Goal: Information Seeking & Learning: Compare options

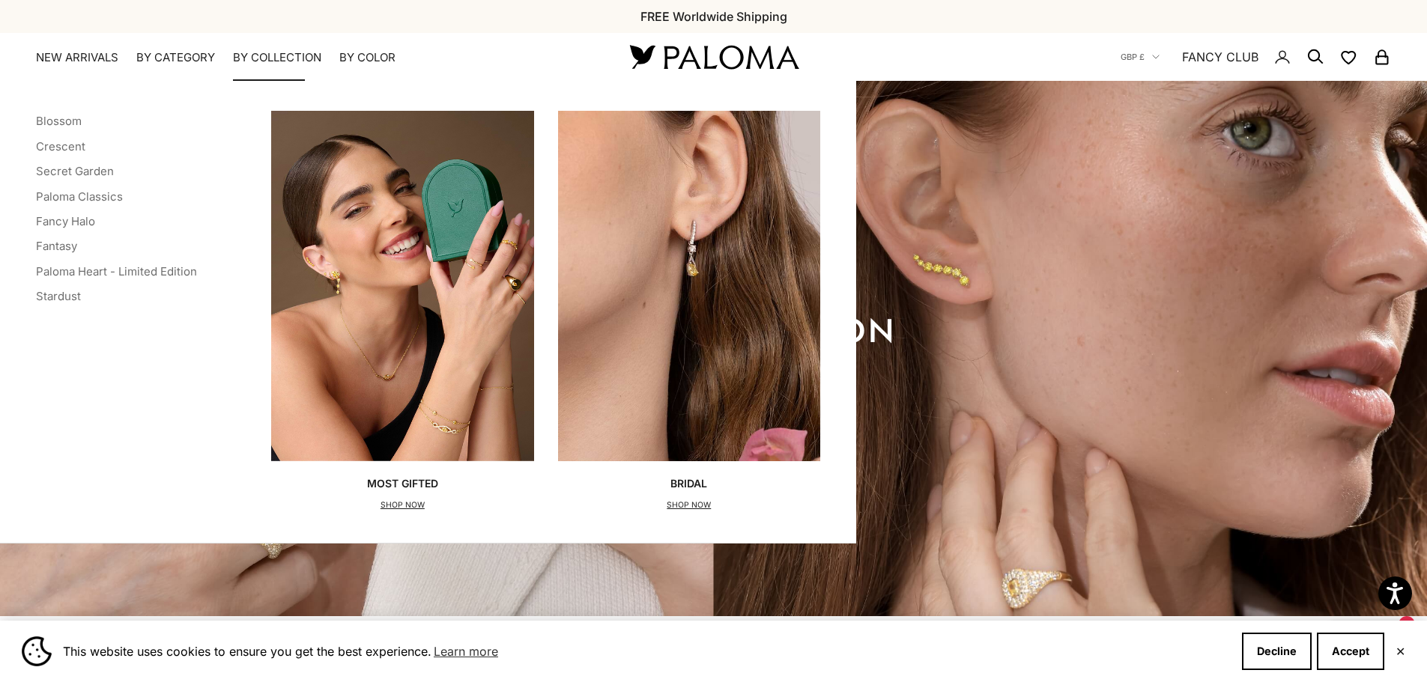
click at [278, 52] on summary "By Collection" at bounding box center [277, 57] width 88 height 15
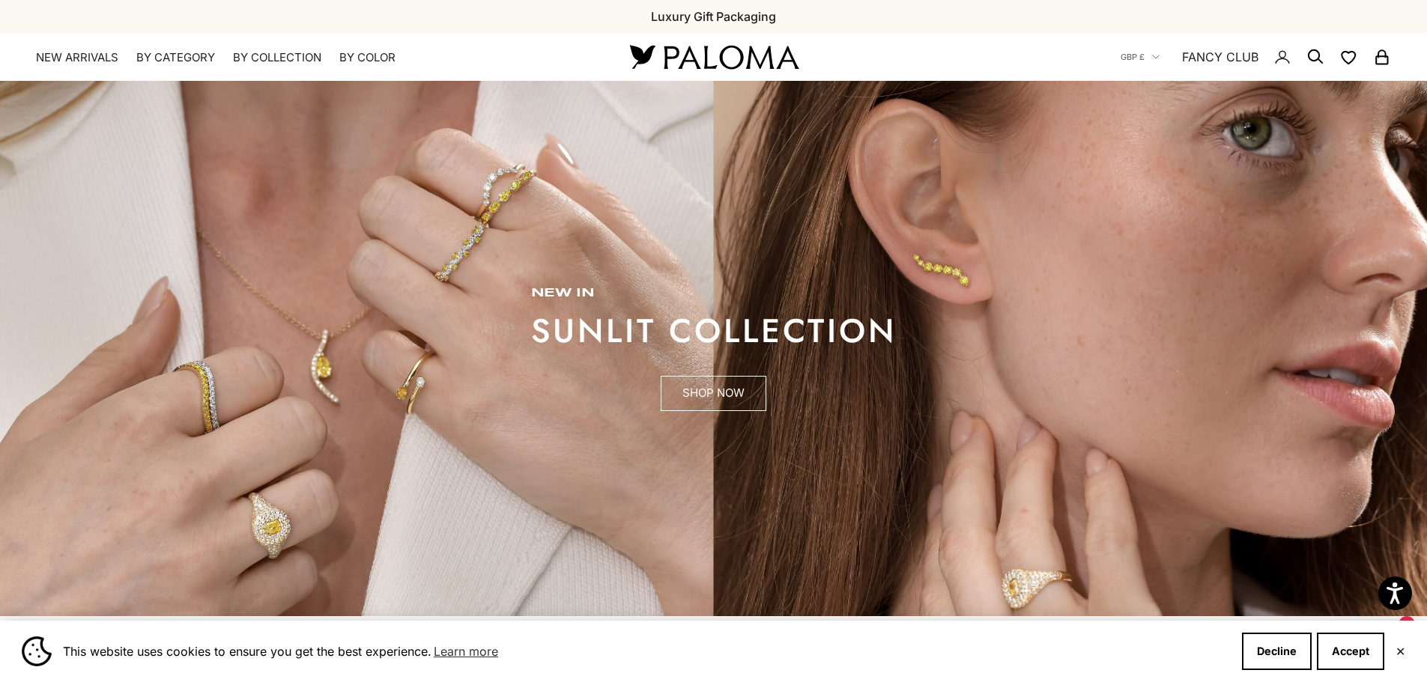
click at [704, 392] on link "SHOP NOW" at bounding box center [714, 394] width 106 height 36
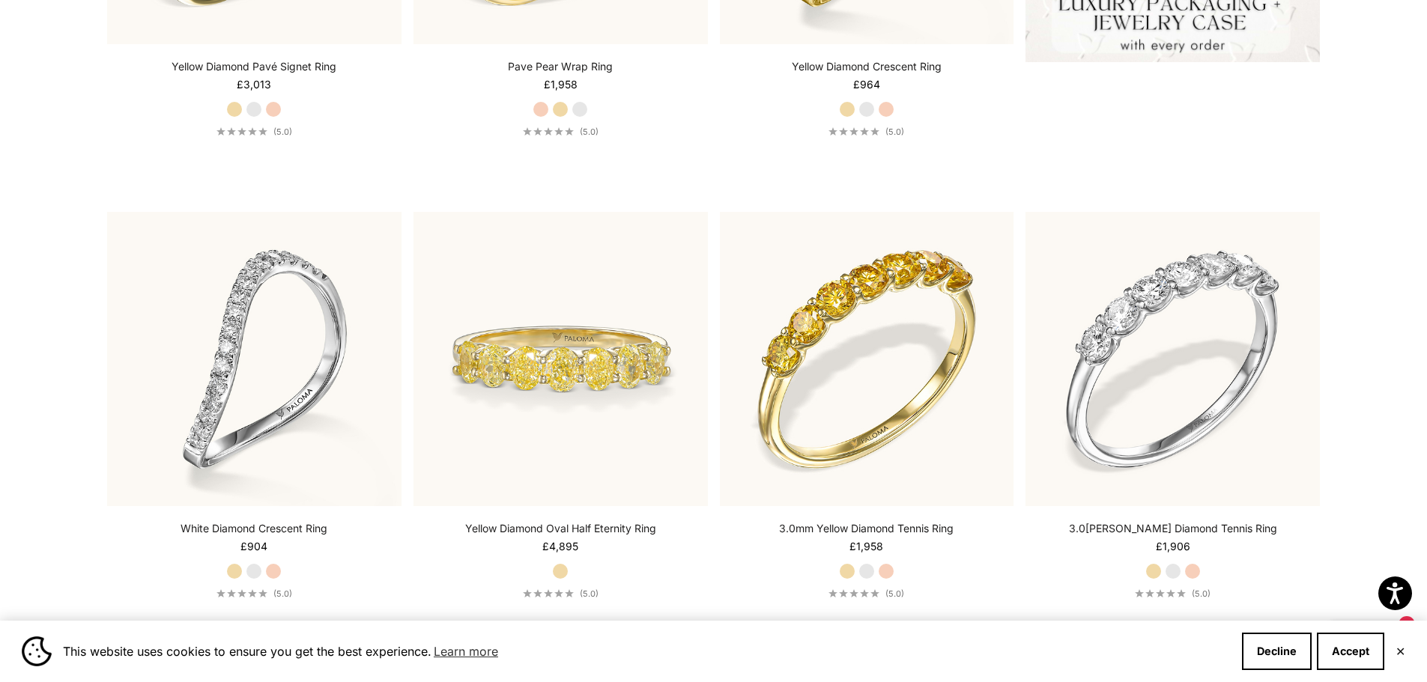
scroll to position [824, 0]
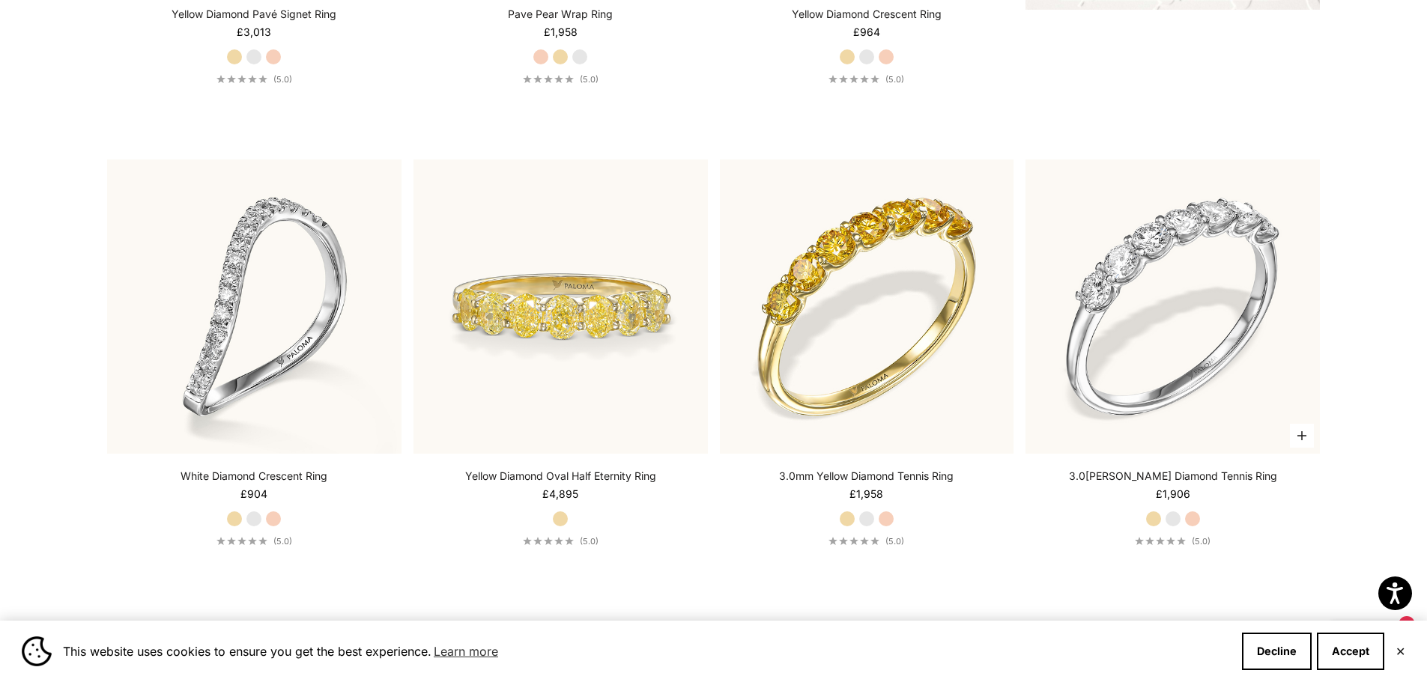
click at [1167, 476] on link "3.0[PERSON_NAME] Diamond Tennis Ring" at bounding box center [1173, 476] width 208 height 15
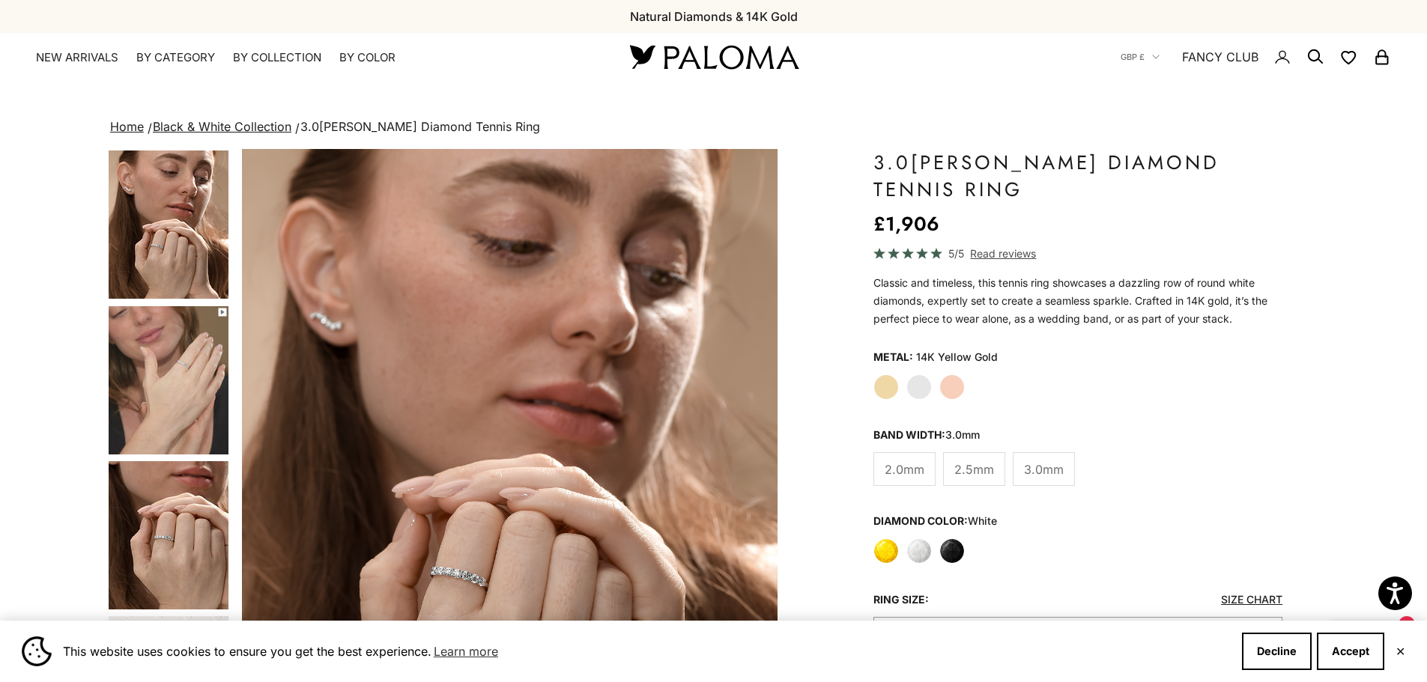
click at [199, 375] on img "Go to item 5" at bounding box center [169, 380] width 120 height 148
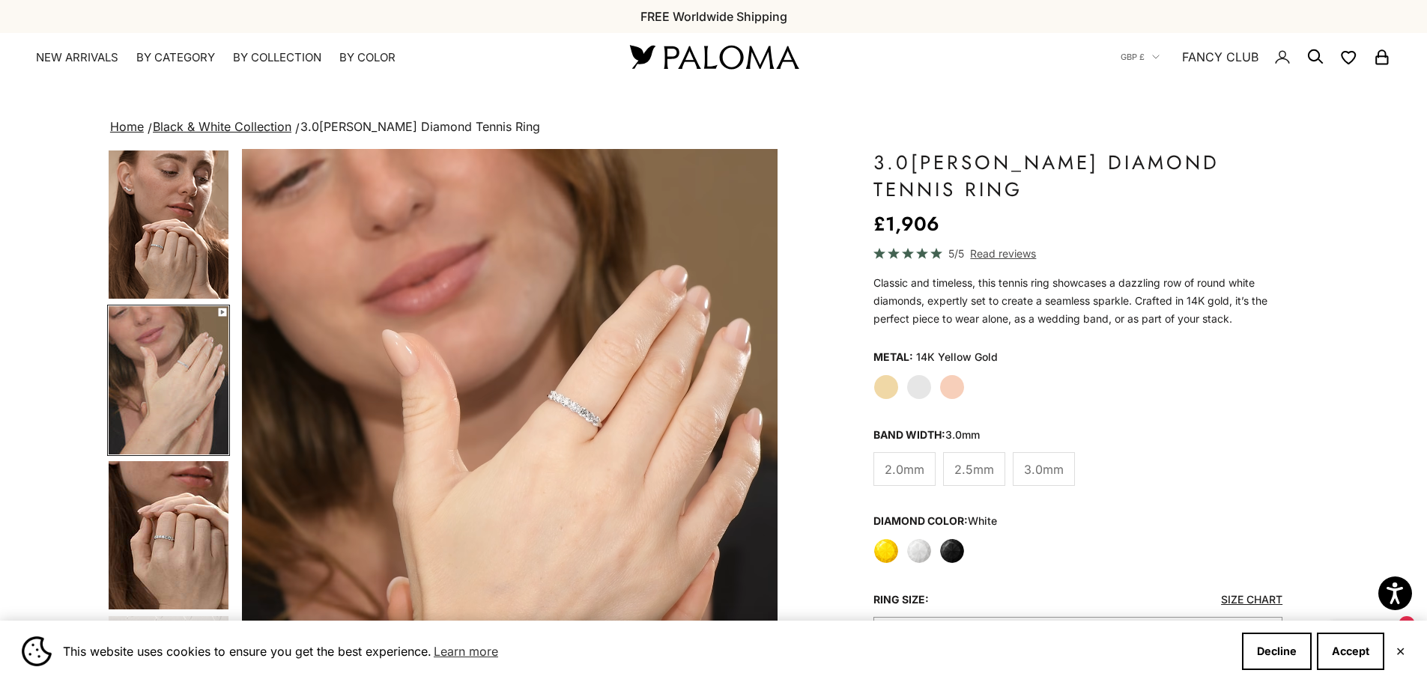
scroll to position [0, 553]
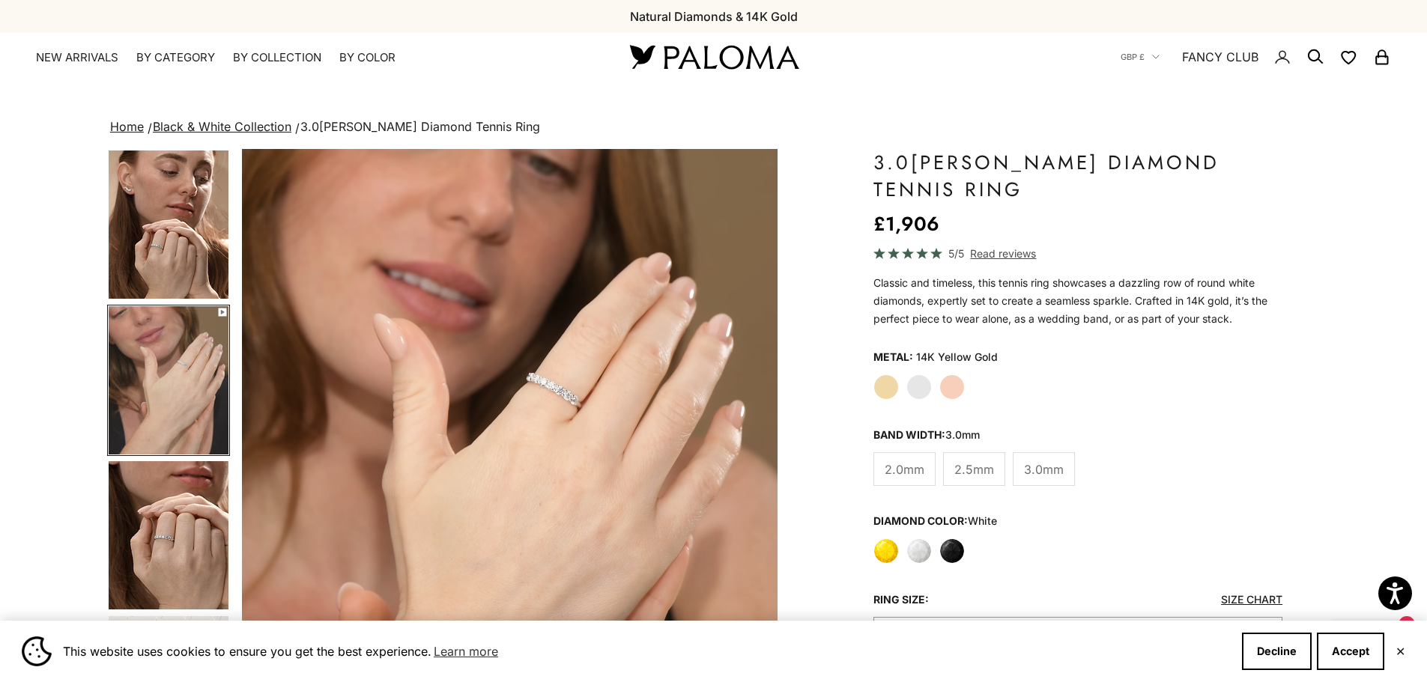
click at [971, 475] on span "2.5mm" at bounding box center [974, 469] width 40 height 19
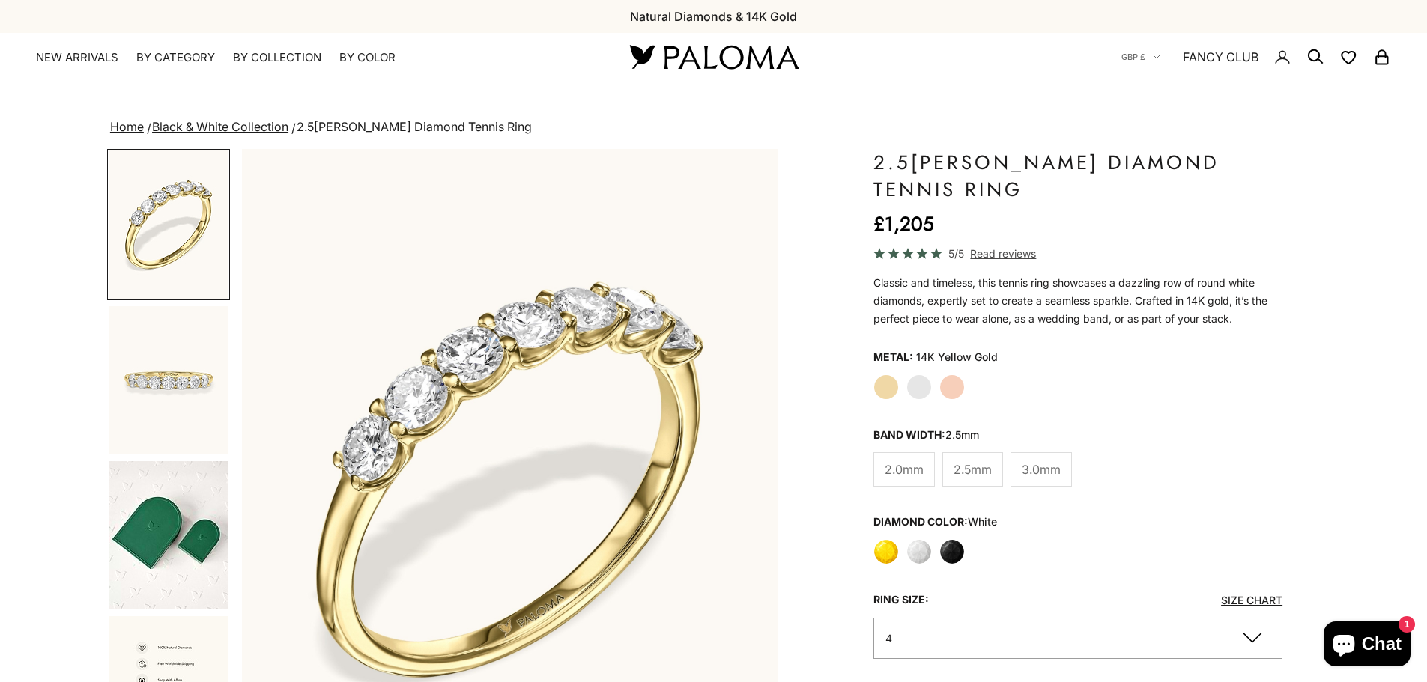
click at [898, 473] on span "2.0mm" at bounding box center [903, 469] width 39 height 19
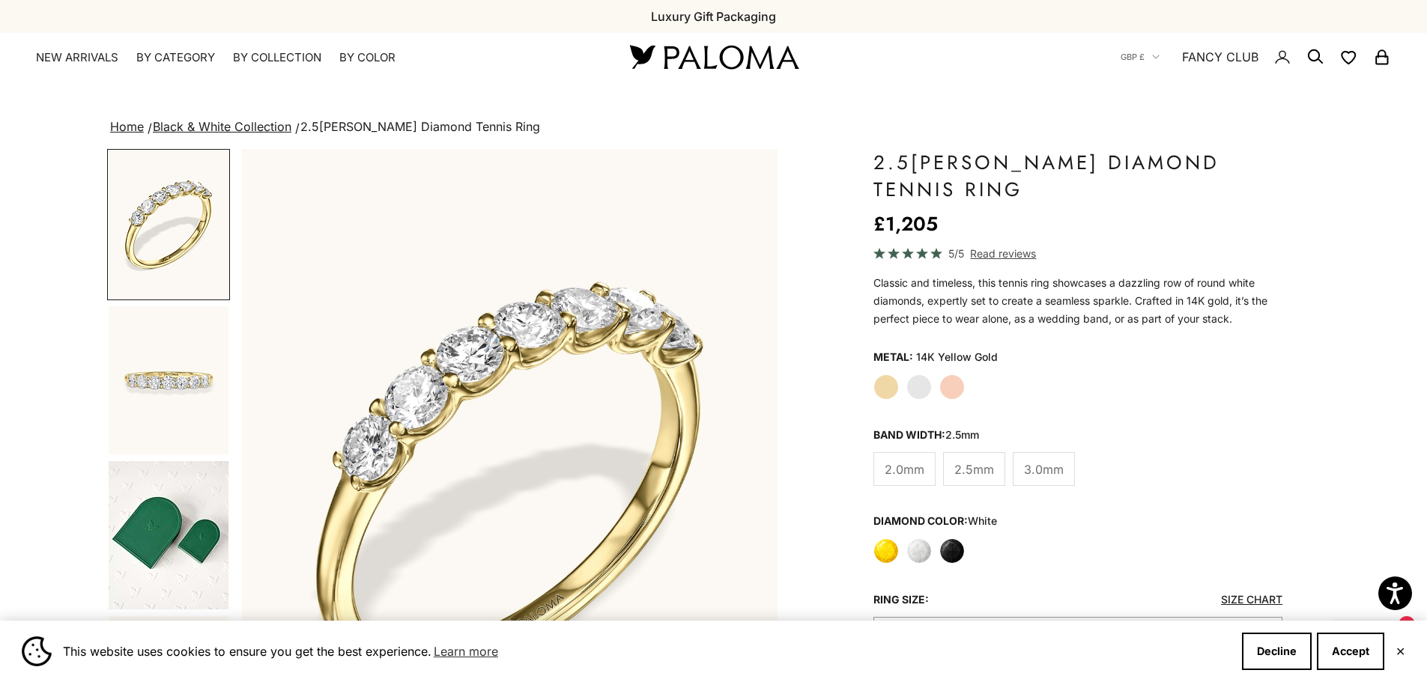
click at [953, 547] on label "Black" at bounding box center [951, 550] width 25 height 25
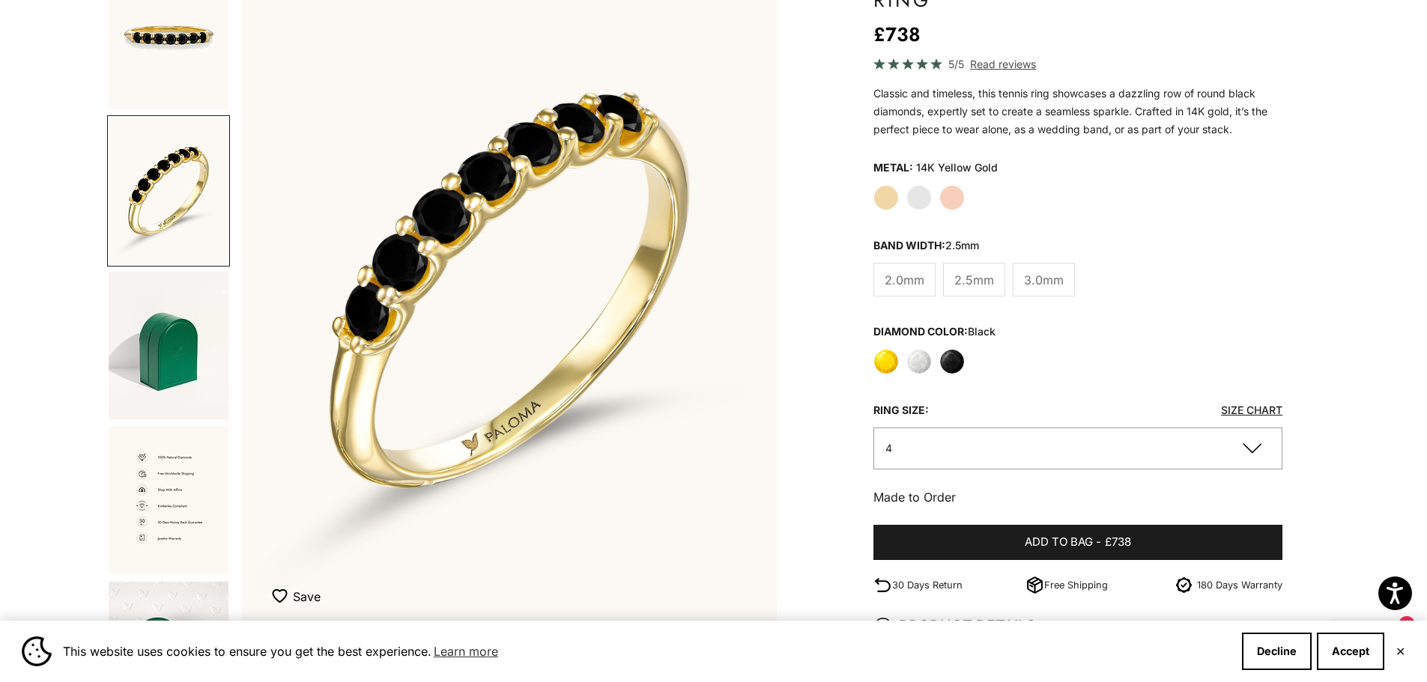
scroll to position [150, 0]
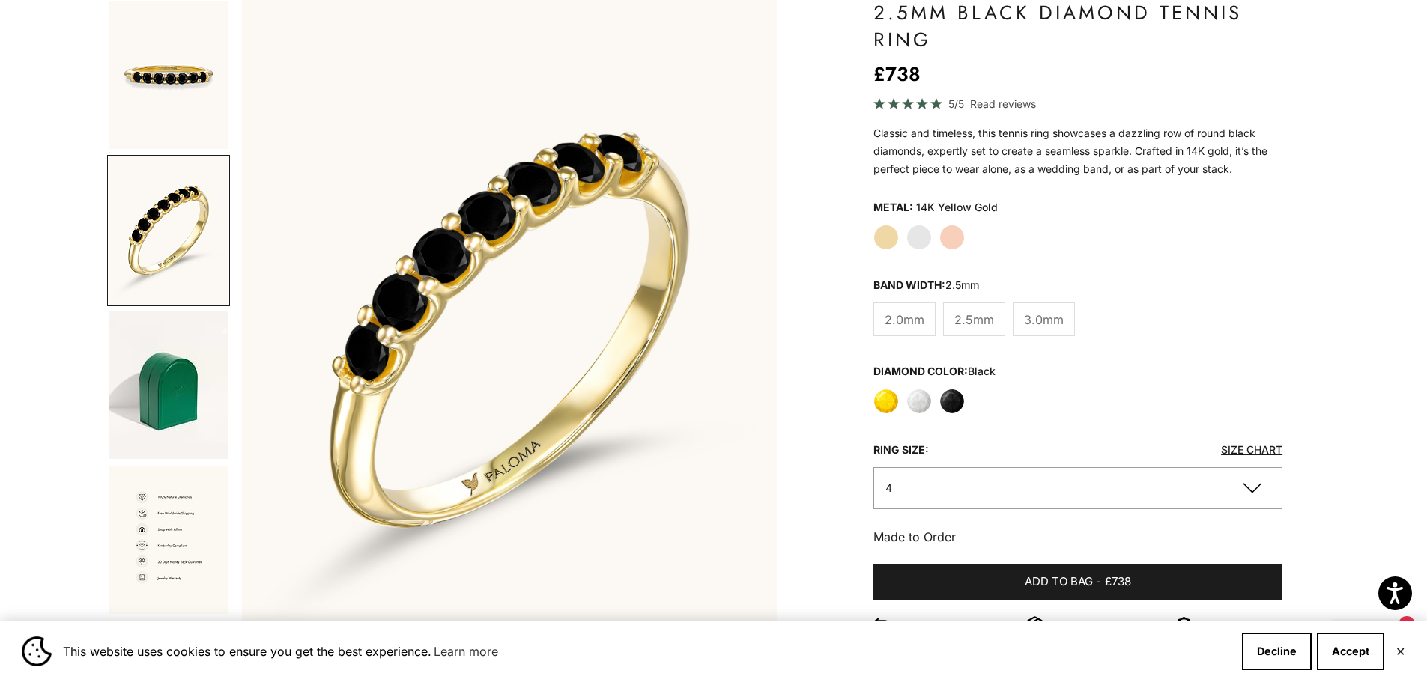
click at [1051, 324] on span "3.0mm" at bounding box center [1044, 319] width 40 height 19
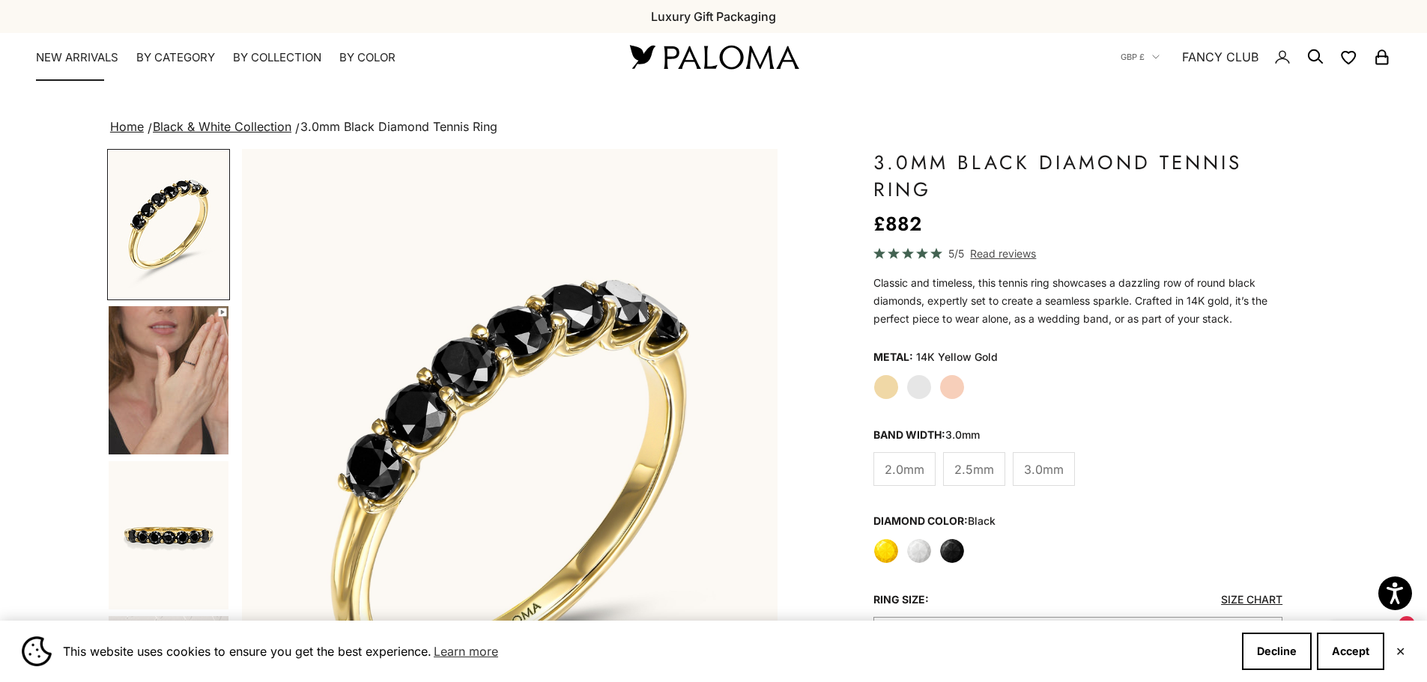
click at [76, 53] on link "NEW ARRIVALS" at bounding box center [77, 57] width 82 height 15
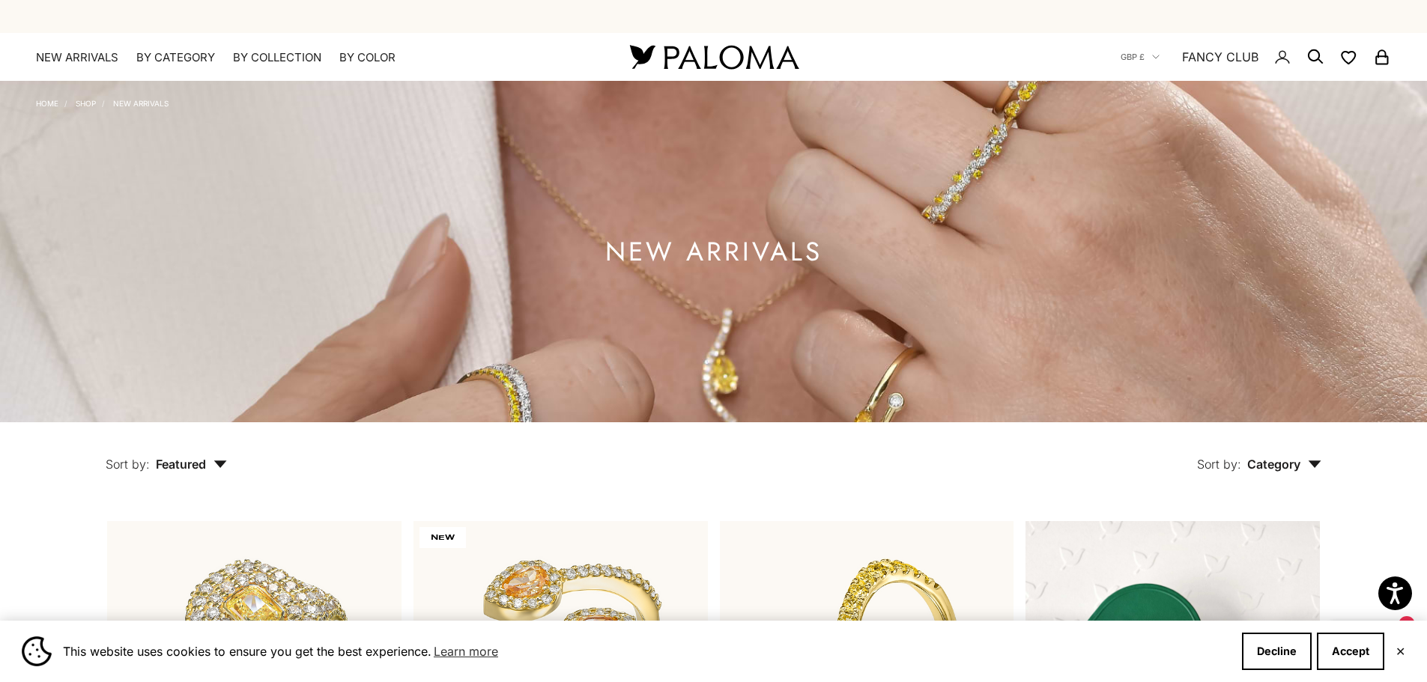
scroll to position [374, 0]
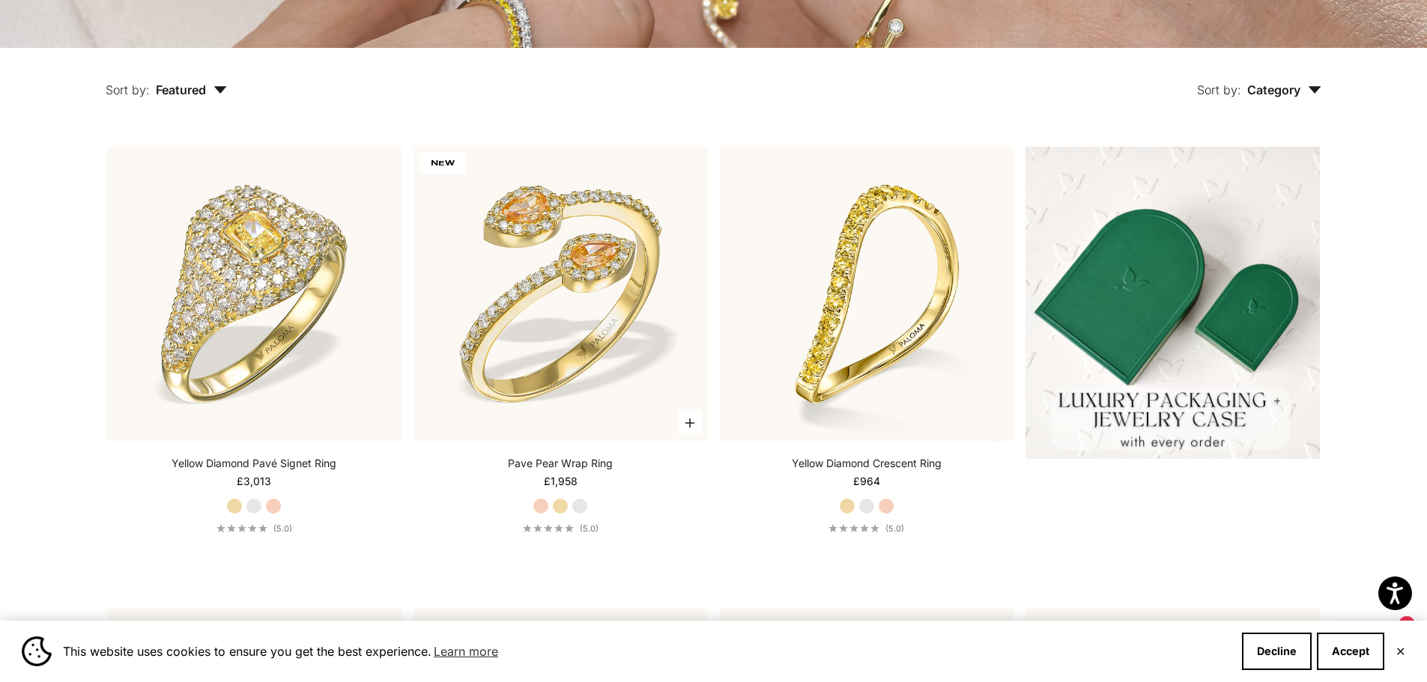
click at [556, 467] on link "Pave Pear Wrap Ring" at bounding box center [560, 463] width 105 height 15
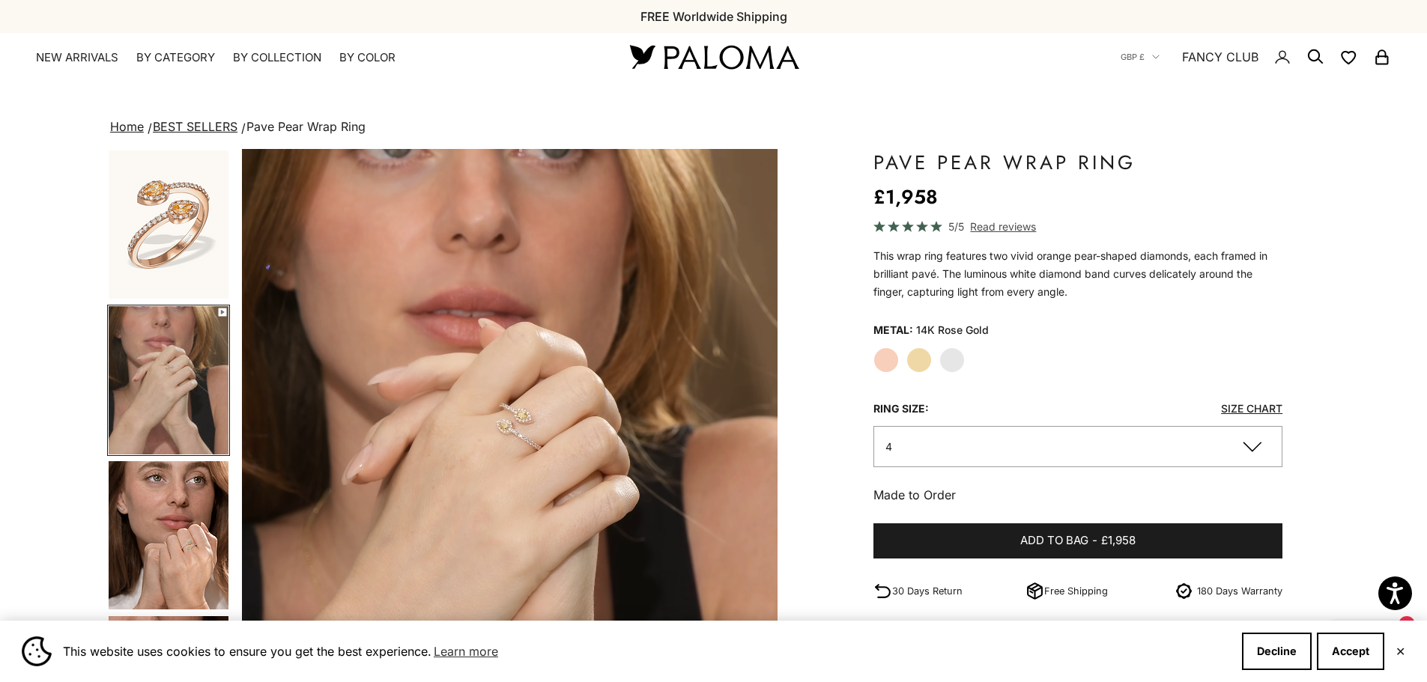
scroll to position [0, 553]
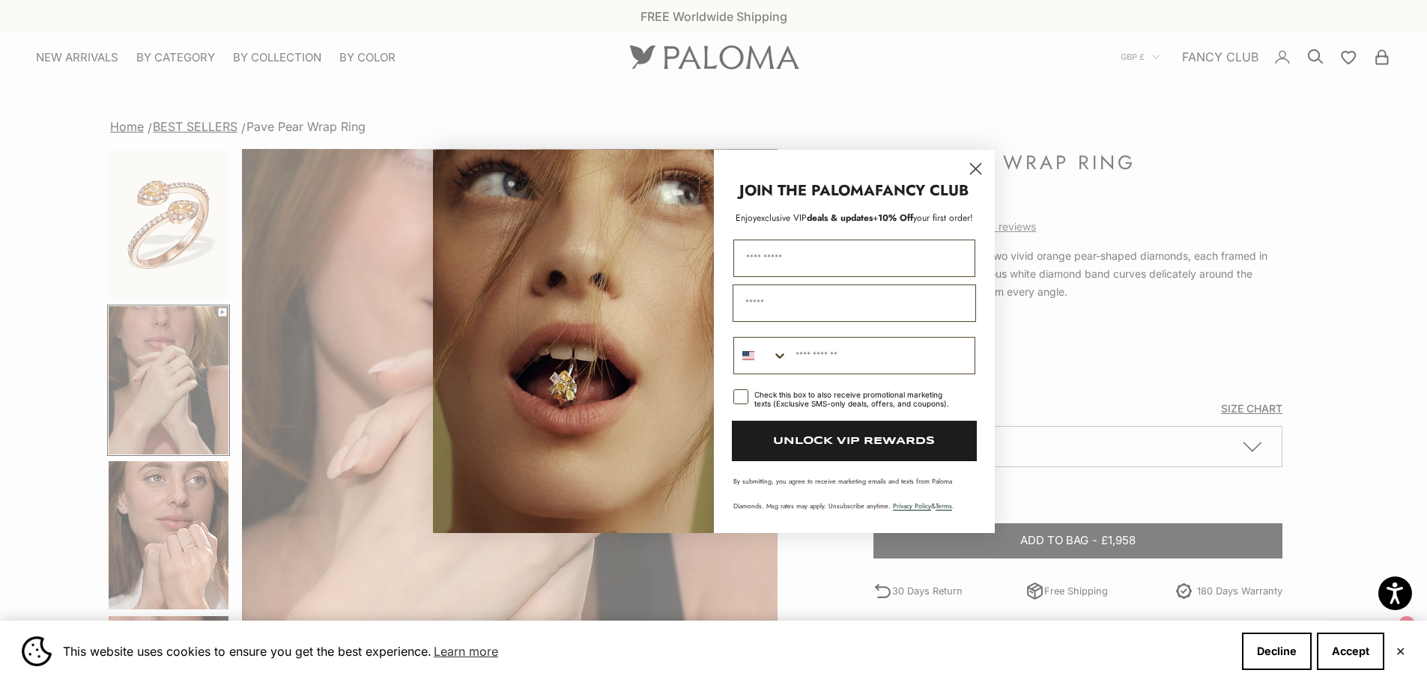
click at [974, 165] on circle "Close dialog" at bounding box center [974, 168] width 25 height 25
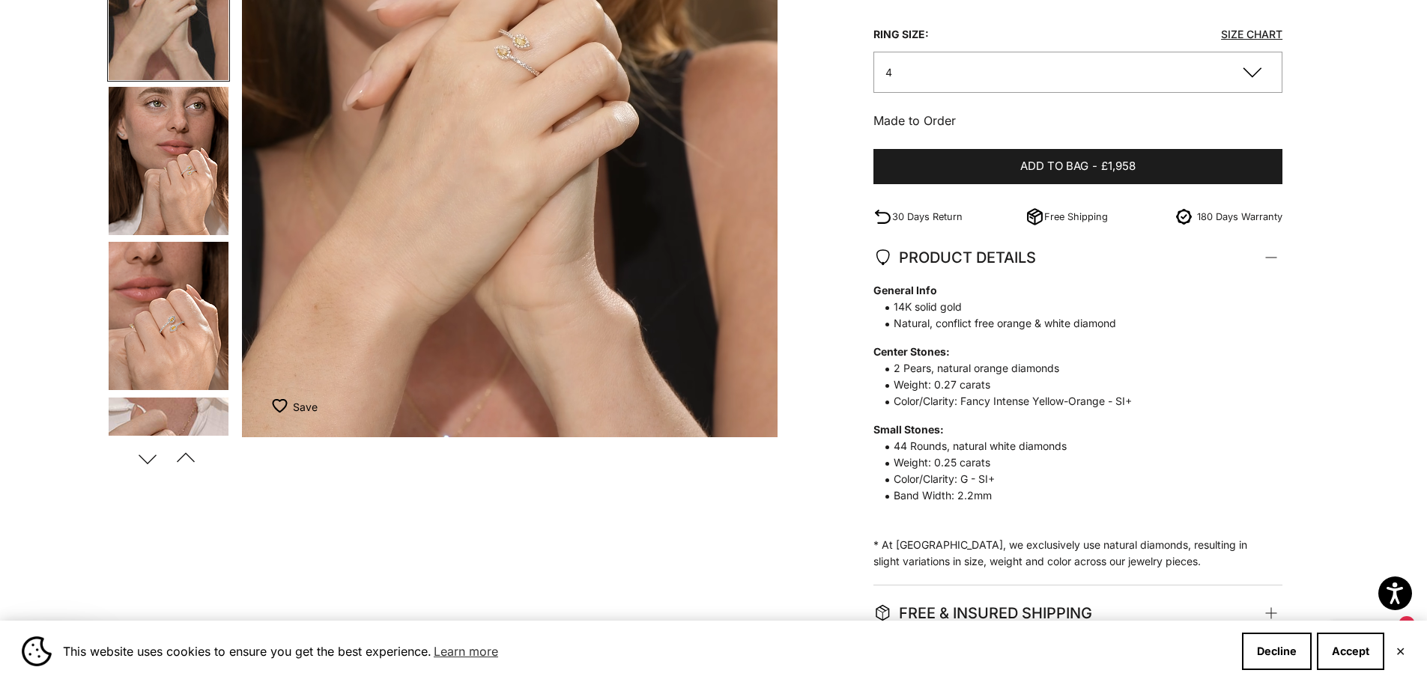
scroll to position [150, 0]
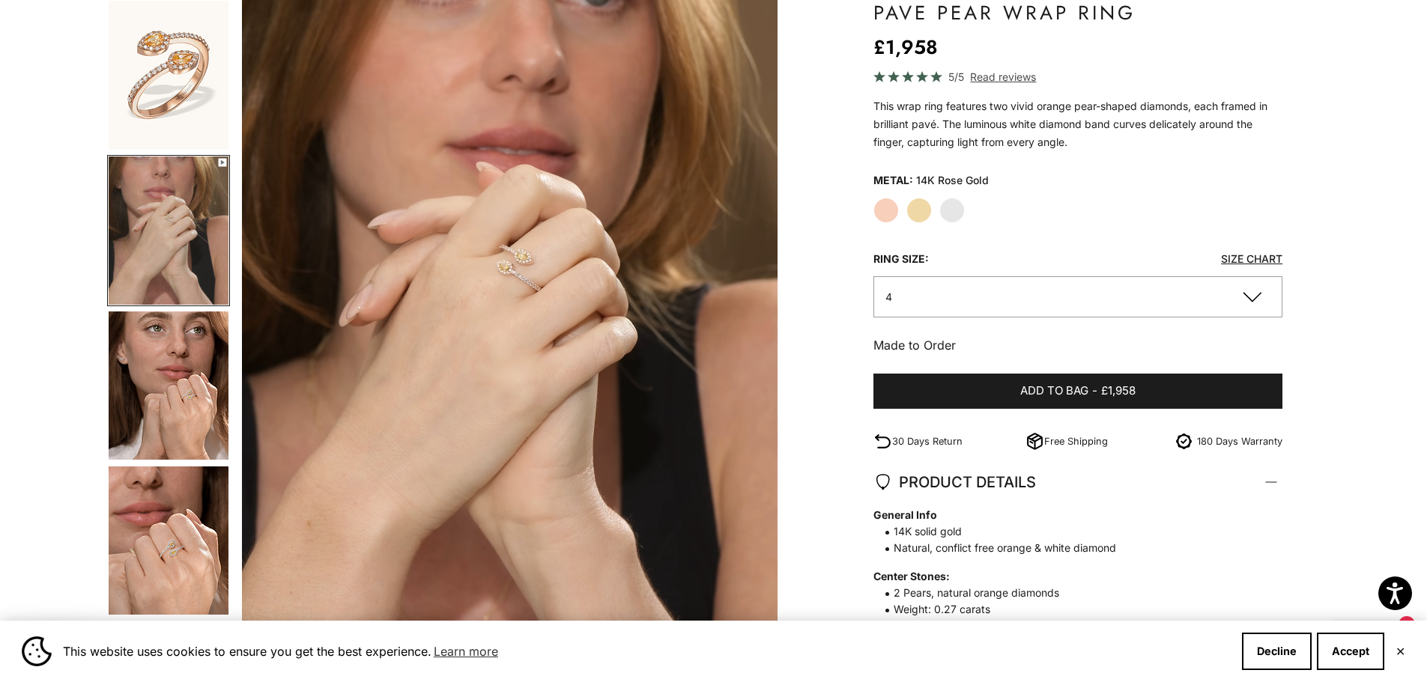
click at [189, 404] on img "Go to item 5" at bounding box center [169, 386] width 120 height 148
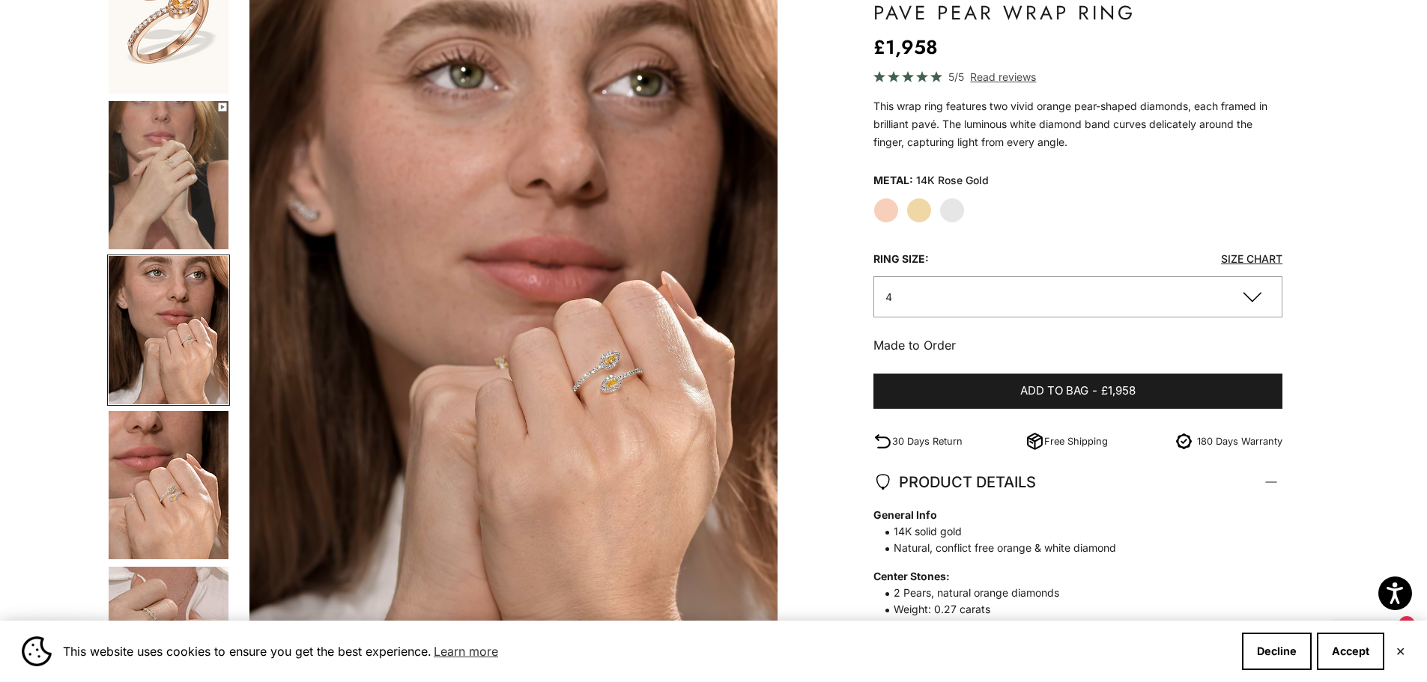
scroll to position [0, 1107]
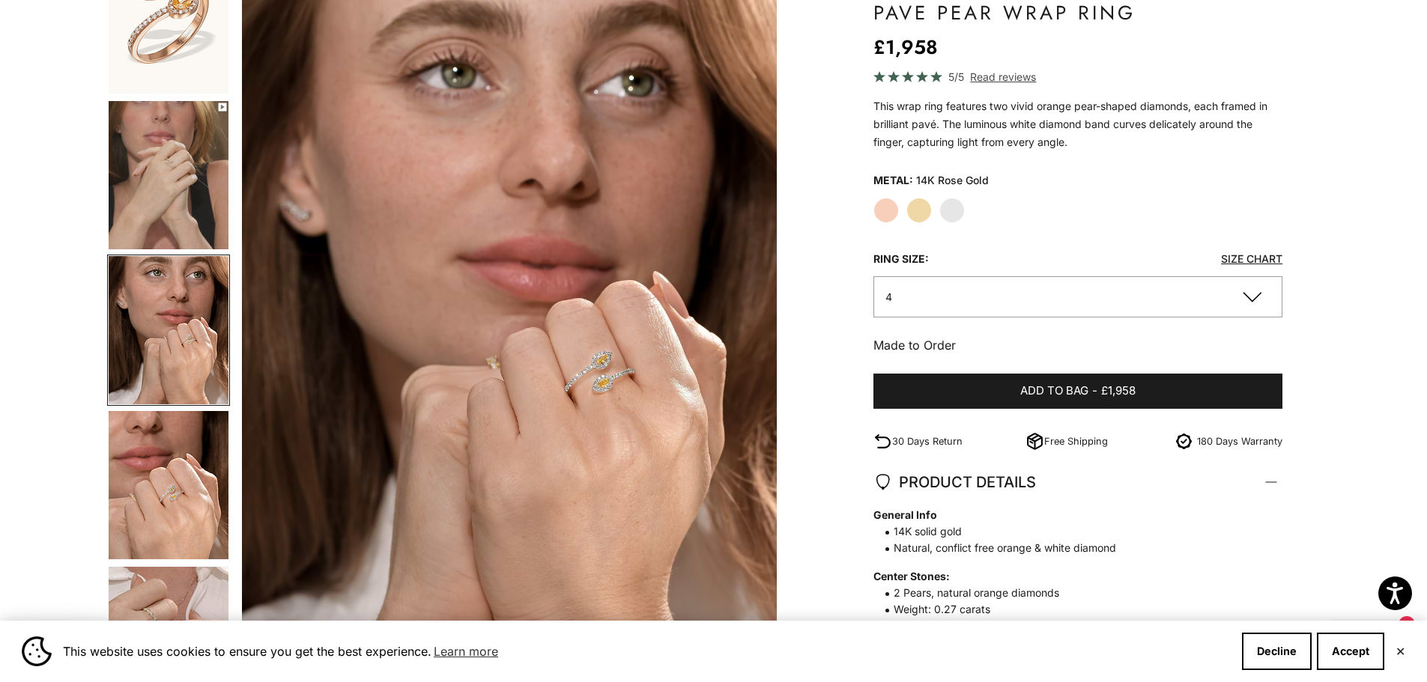
click at [613, 386] on img "Item 5 of 15" at bounding box center [508, 329] width 535 height 661
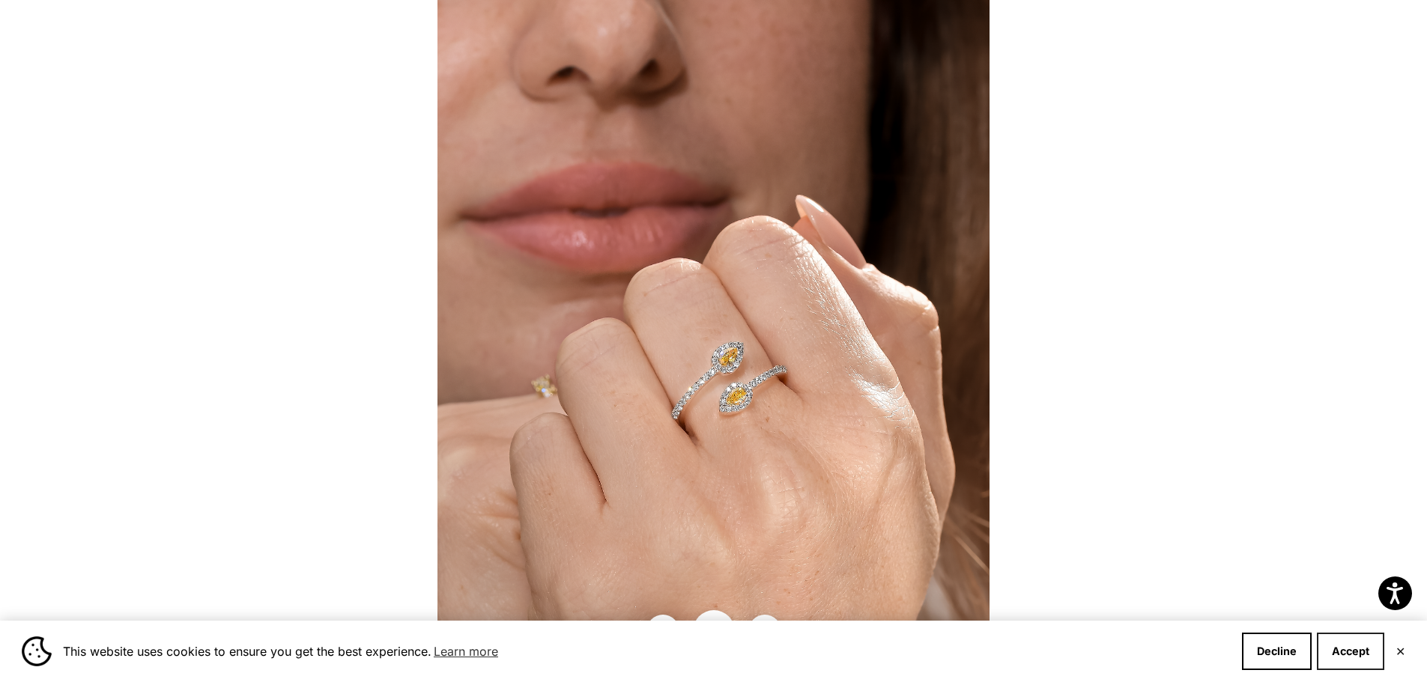
click at [1349, 655] on button "Accept" at bounding box center [1350, 651] width 67 height 37
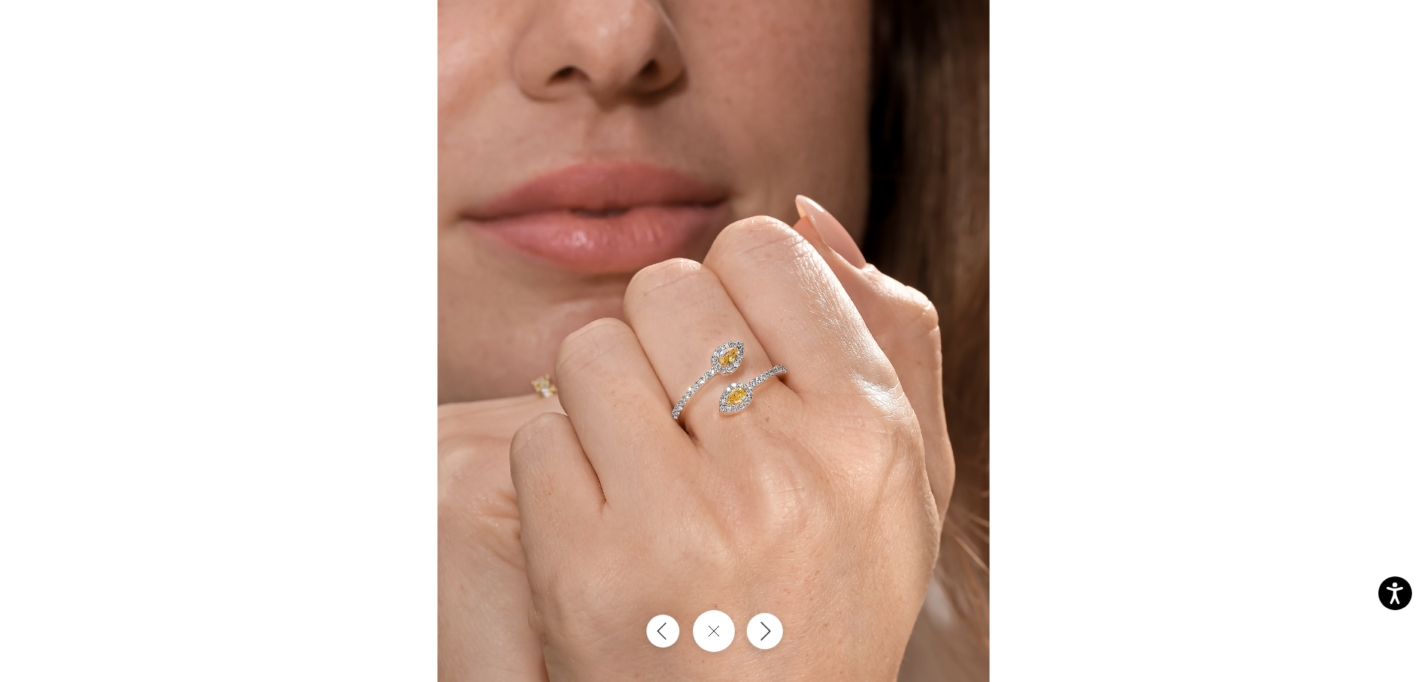
click at [760, 631] on icon "Next" at bounding box center [764, 631] width 18 height 20
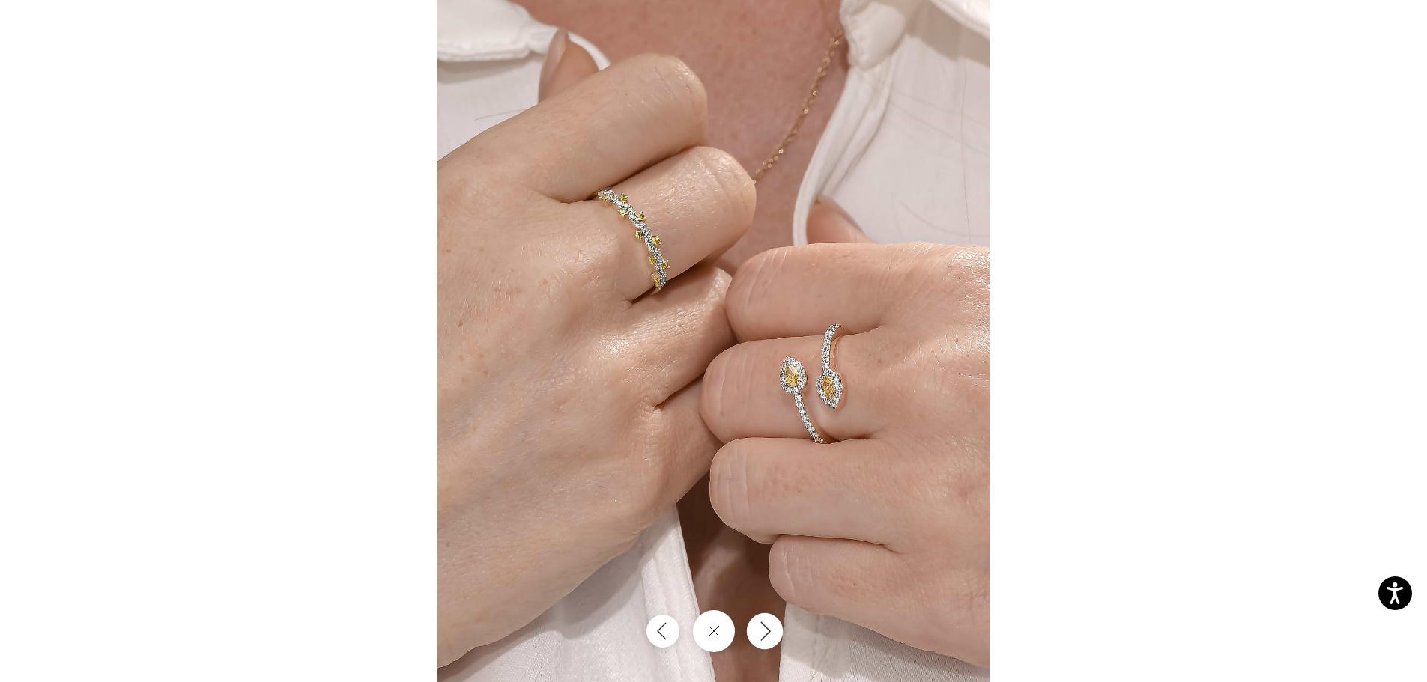
click at [762, 630] on icon "Next" at bounding box center [764, 631] width 18 height 20
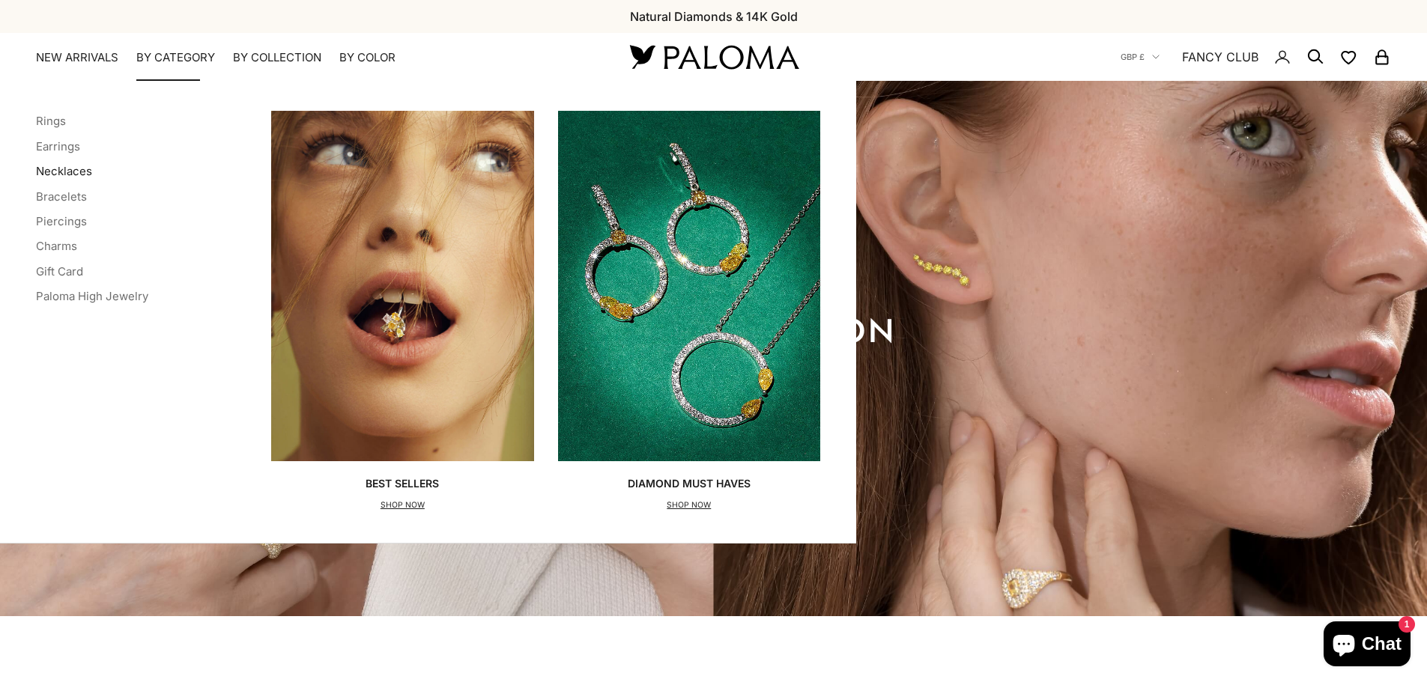
click at [51, 168] on link "Necklaces" at bounding box center [64, 171] width 56 height 14
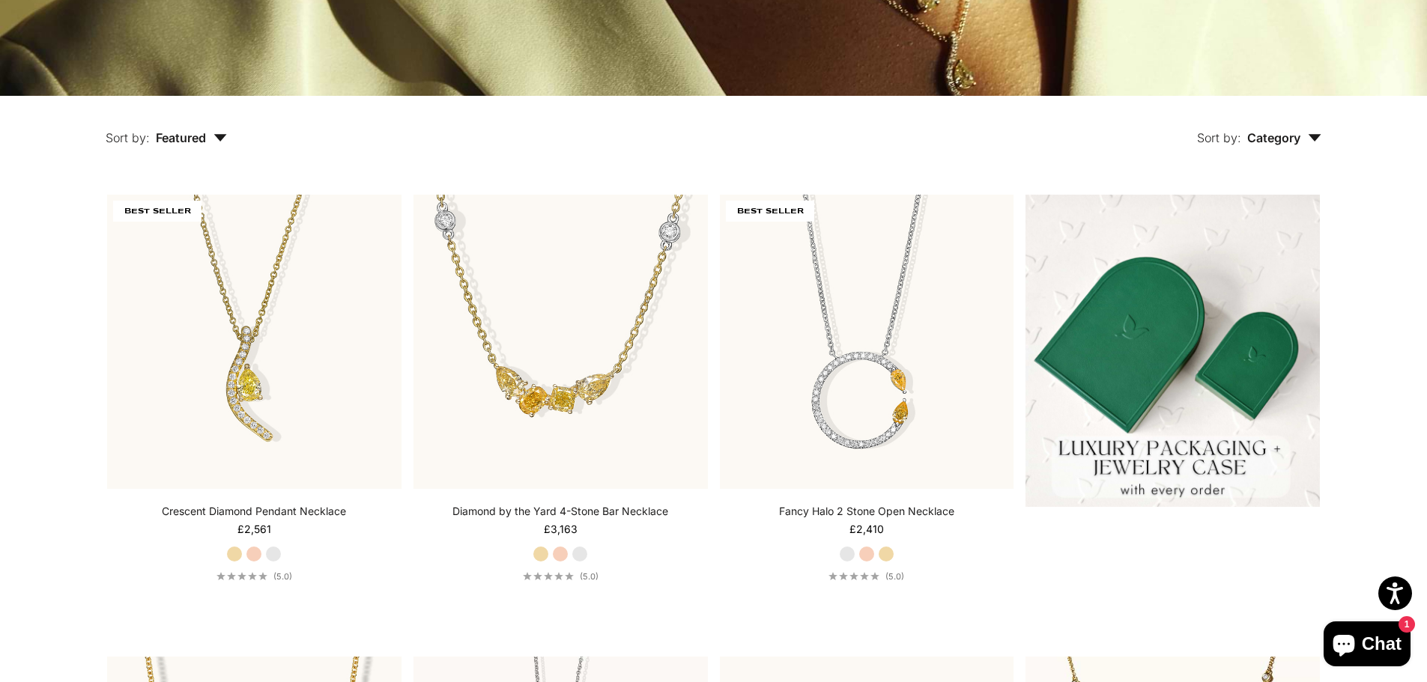
scroll to position [449, 0]
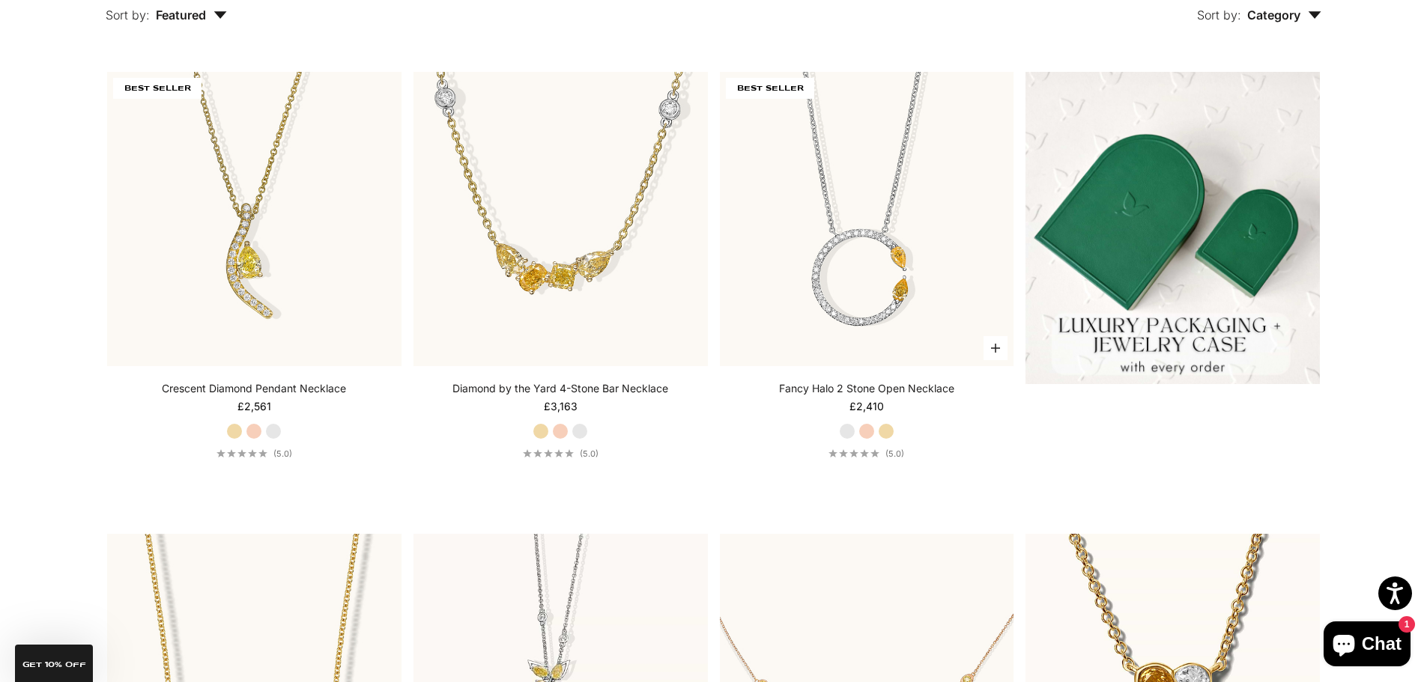
click at [911, 388] on link "Fancy Halo 2 Stone Open Necklace" at bounding box center [866, 388] width 175 height 15
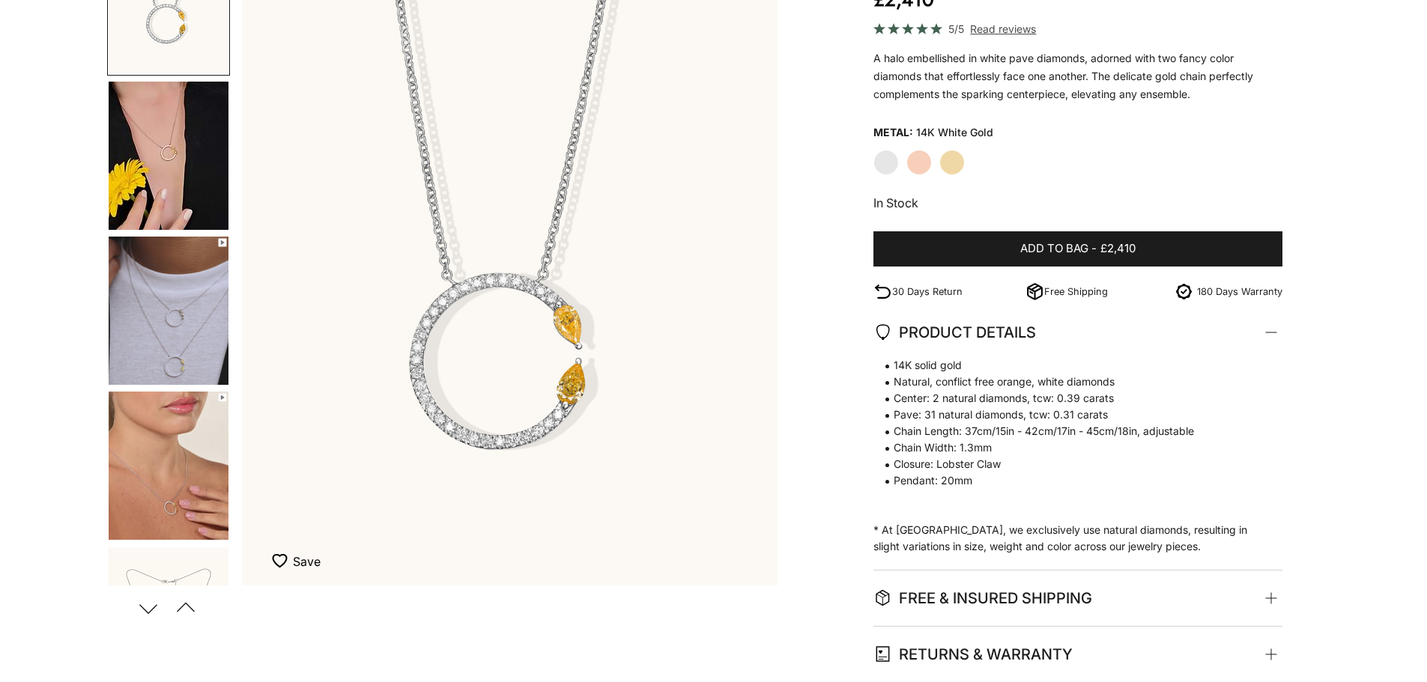
scroll to position [225, 0]
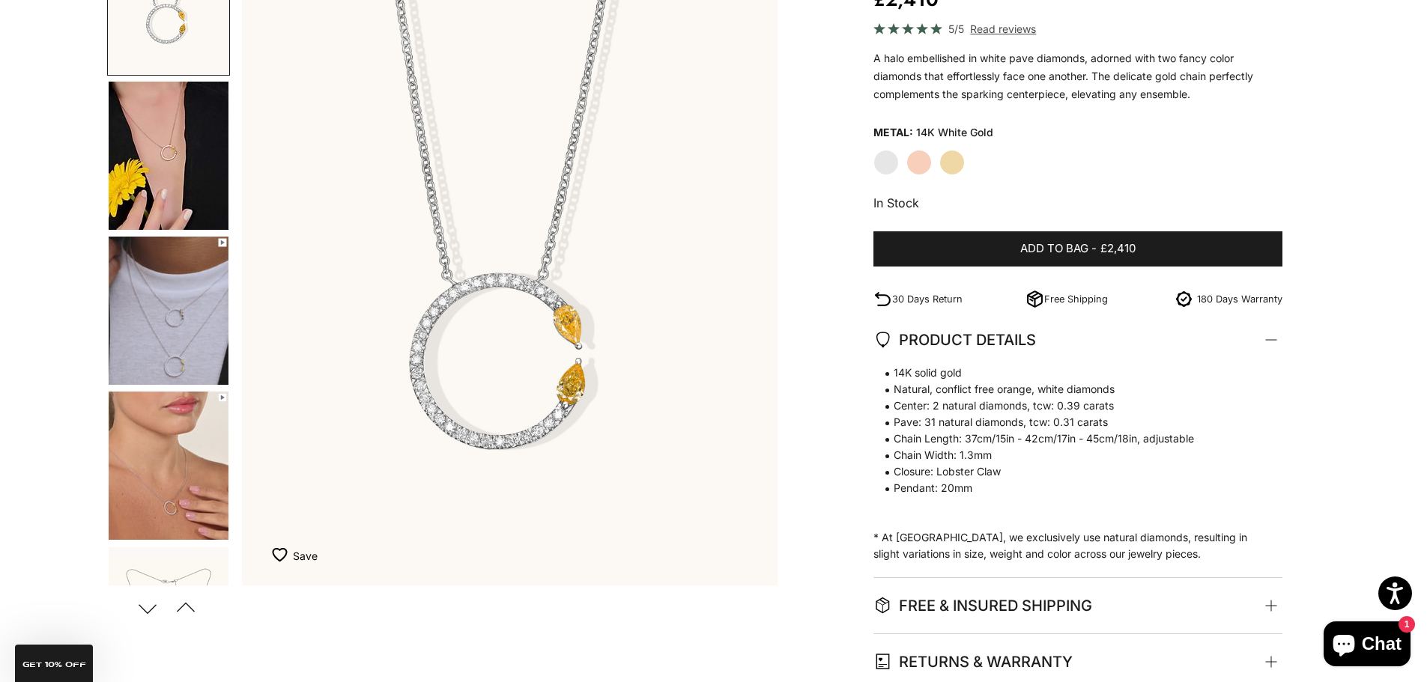
click at [168, 498] on img "Go to item 6" at bounding box center [169, 466] width 120 height 148
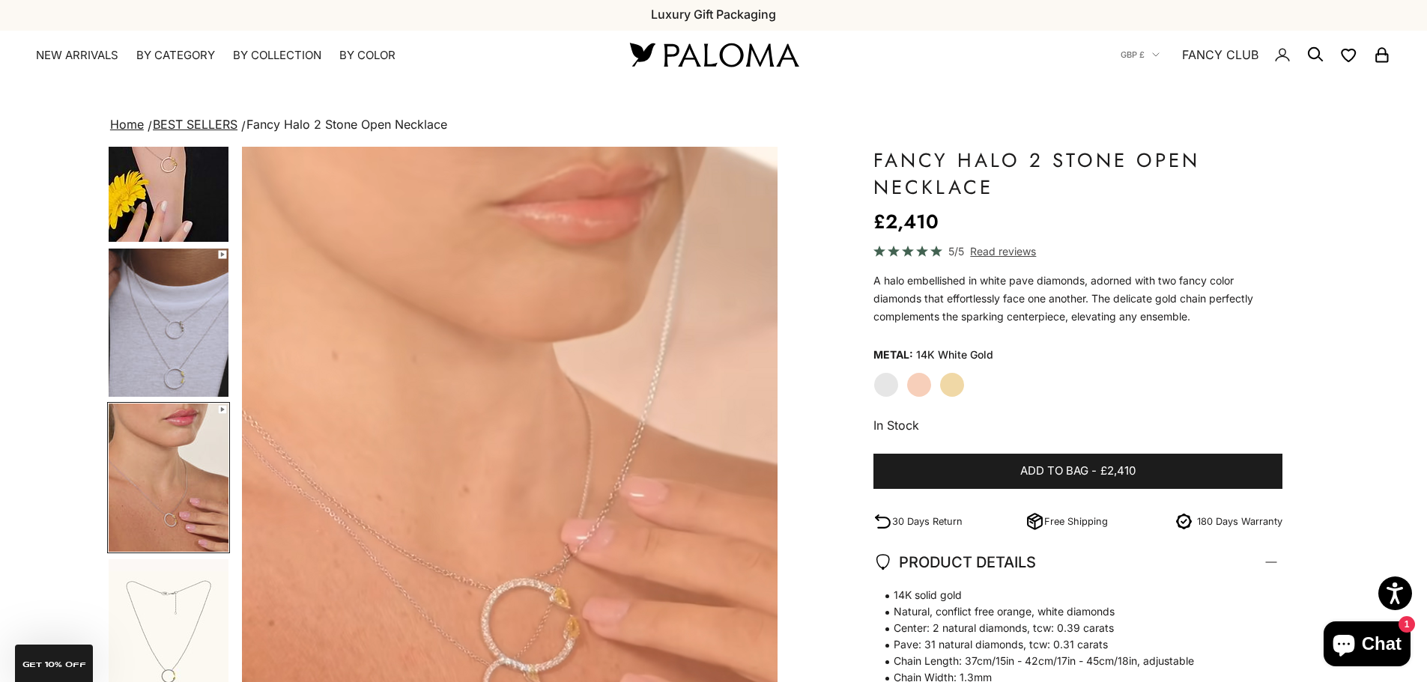
scroll to position [0, 0]
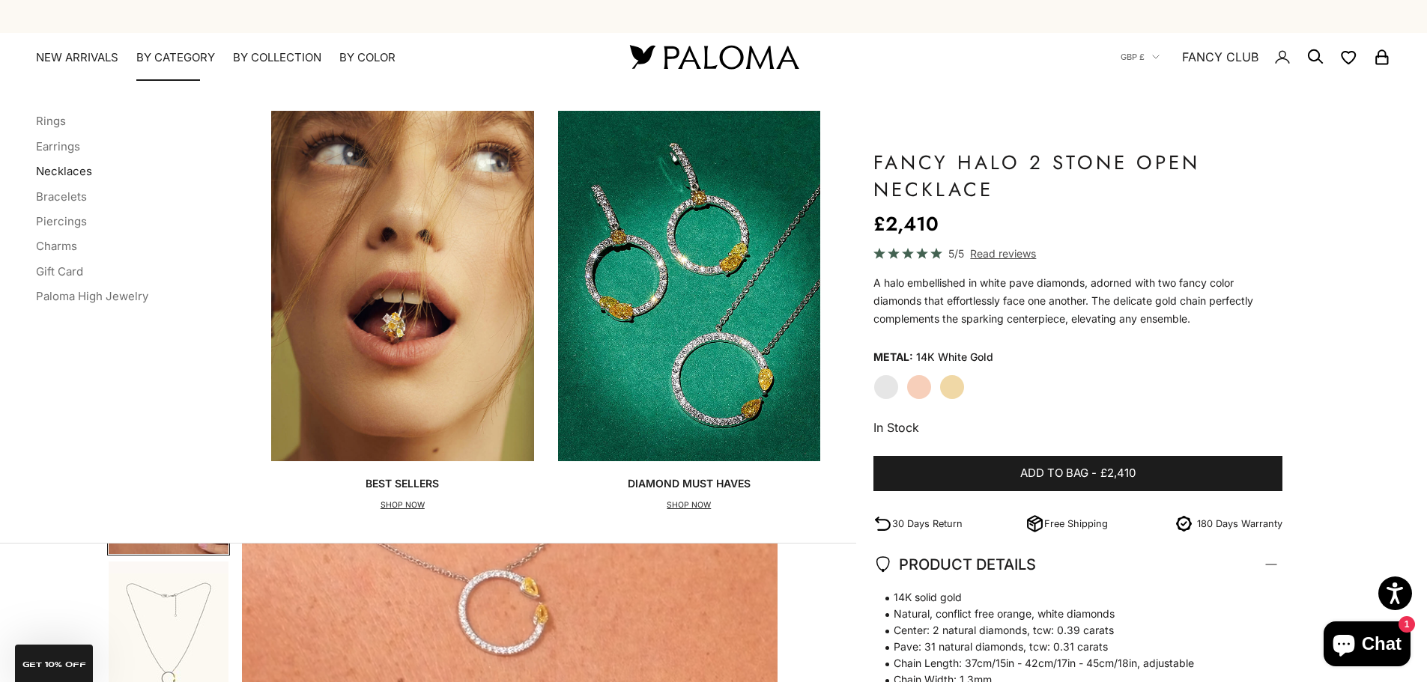
click at [64, 168] on link "Necklaces" at bounding box center [64, 171] width 56 height 14
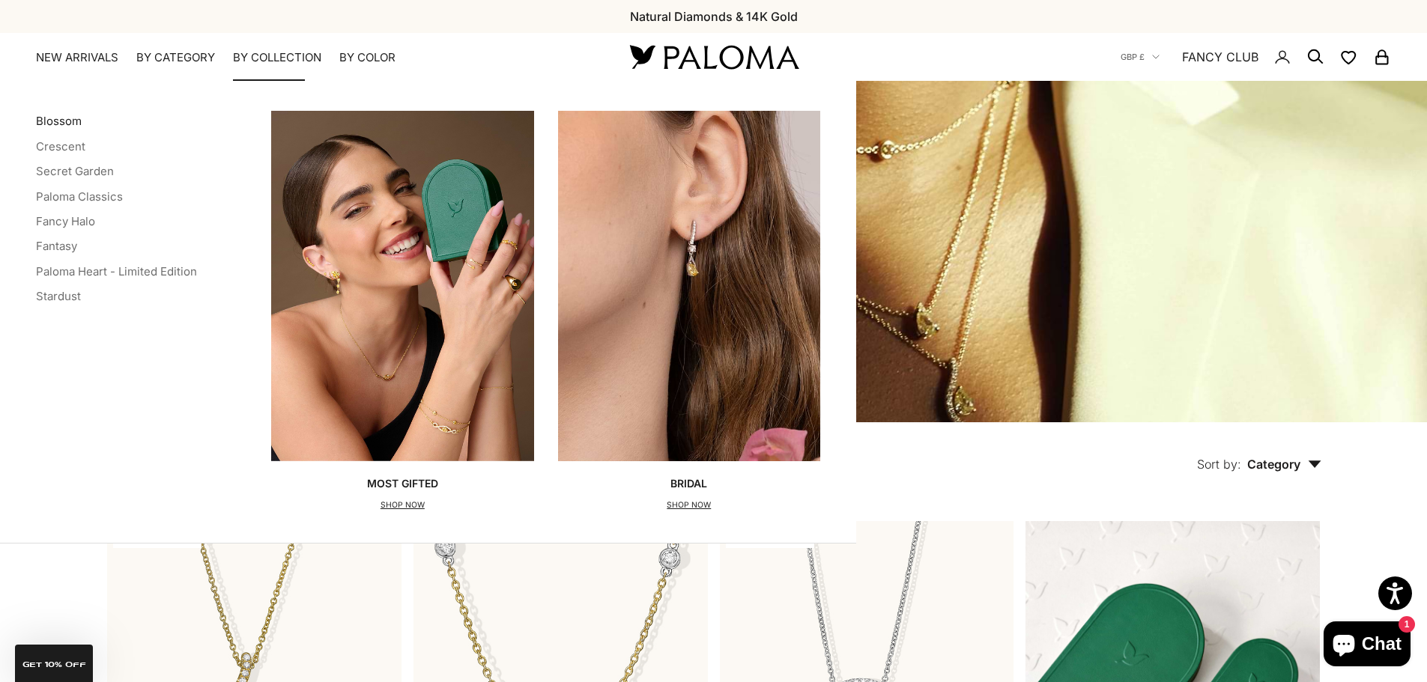
click at [63, 122] on link "Blossom" at bounding box center [59, 121] width 46 height 14
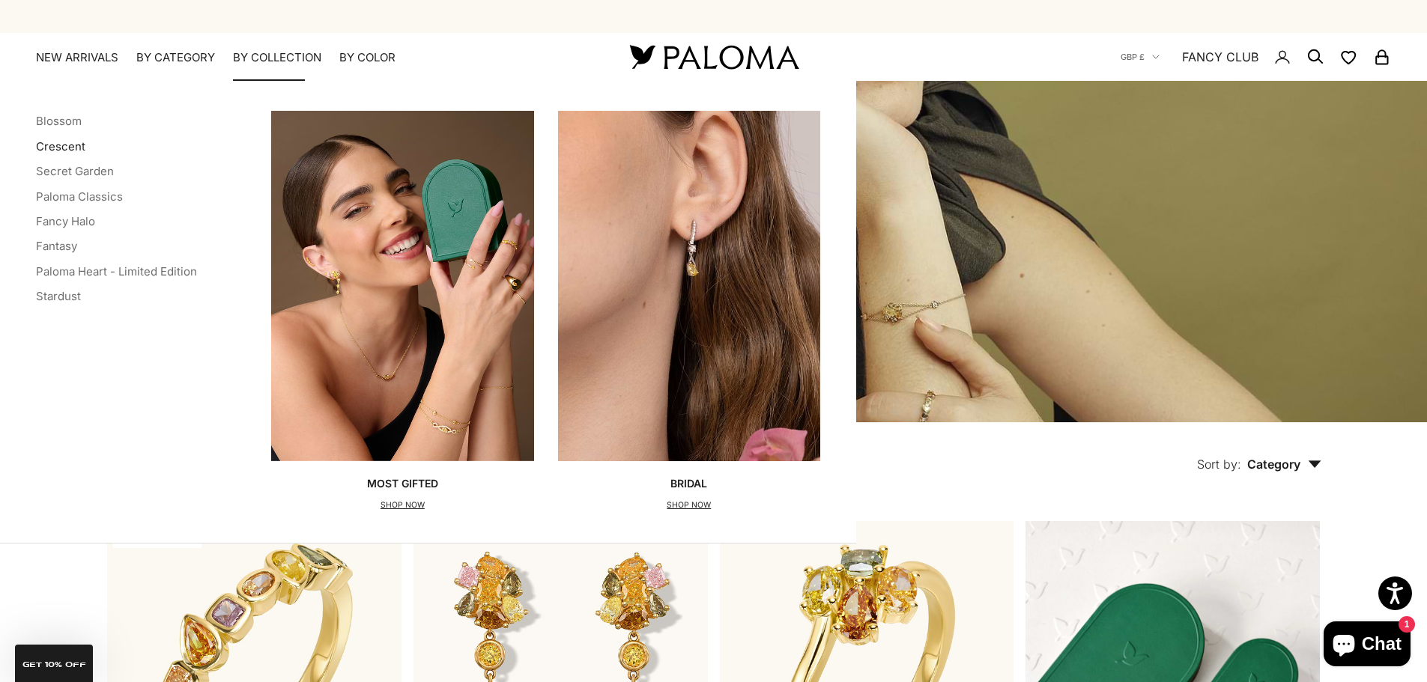
click at [63, 148] on link "Crescent" at bounding box center [60, 146] width 49 height 14
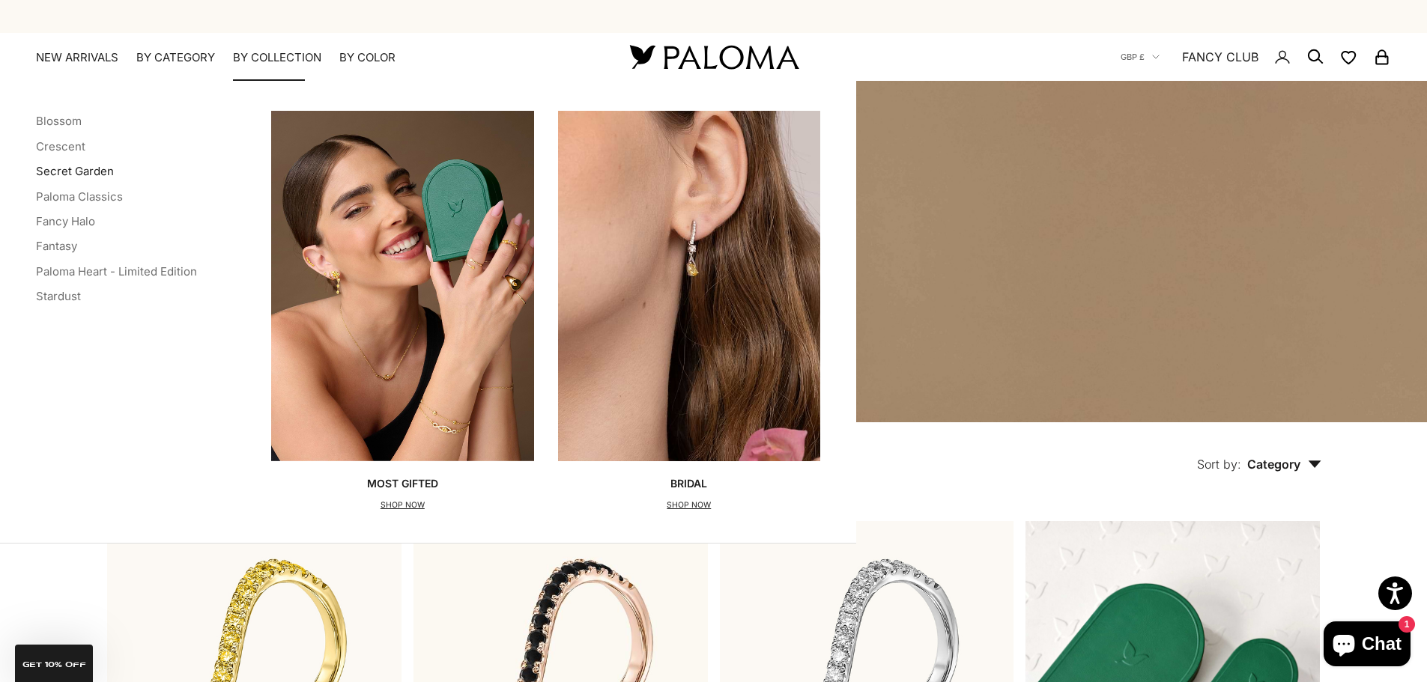
click at [89, 171] on link "Secret Garden" at bounding box center [75, 171] width 78 height 14
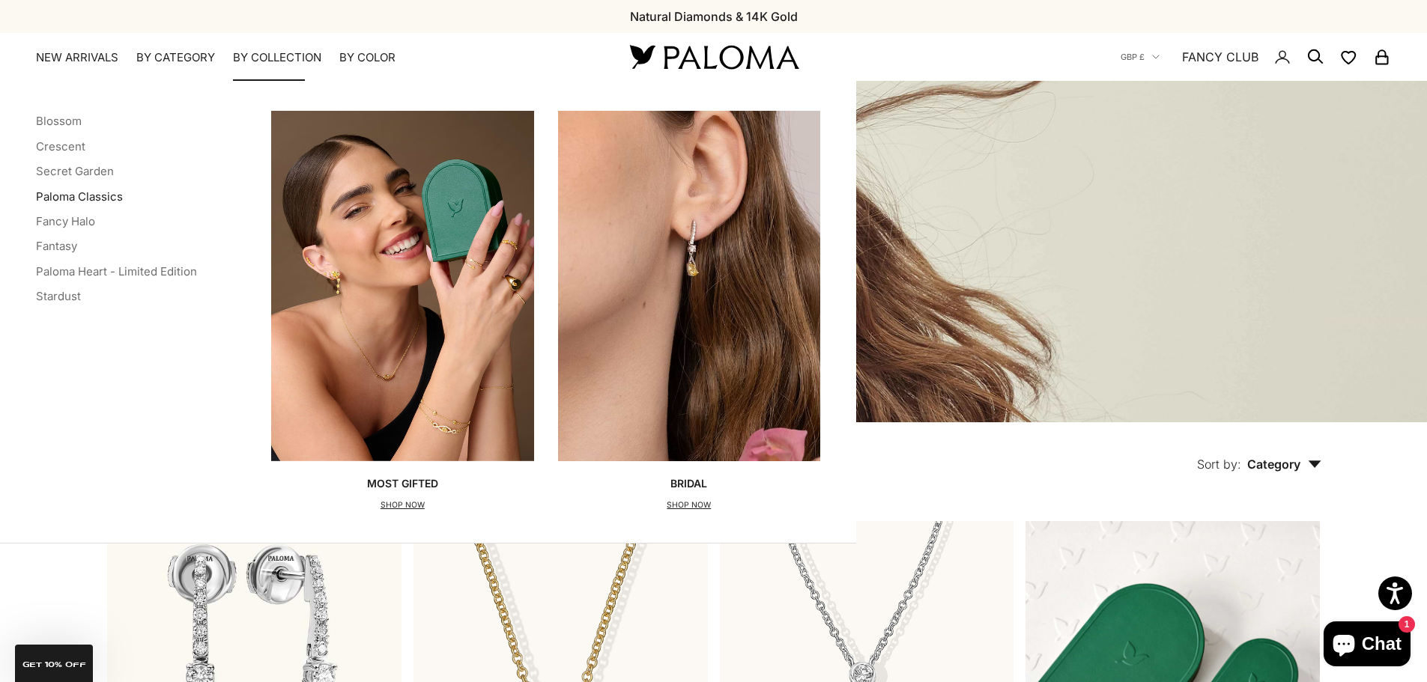
click at [91, 196] on link "Paloma Classics" at bounding box center [79, 196] width 87 height 14
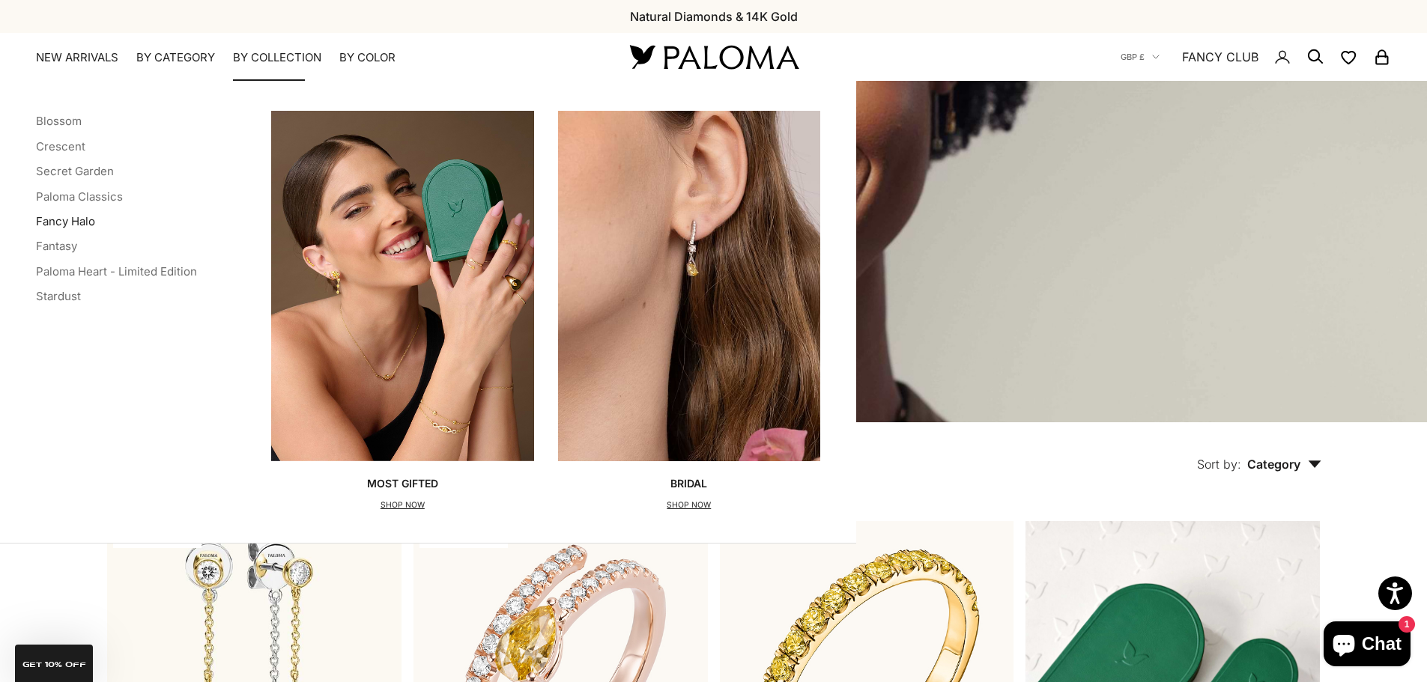
click at [67, 221] on link "Fancy Halo" at bounding box center [65, 221] width 59 height 14
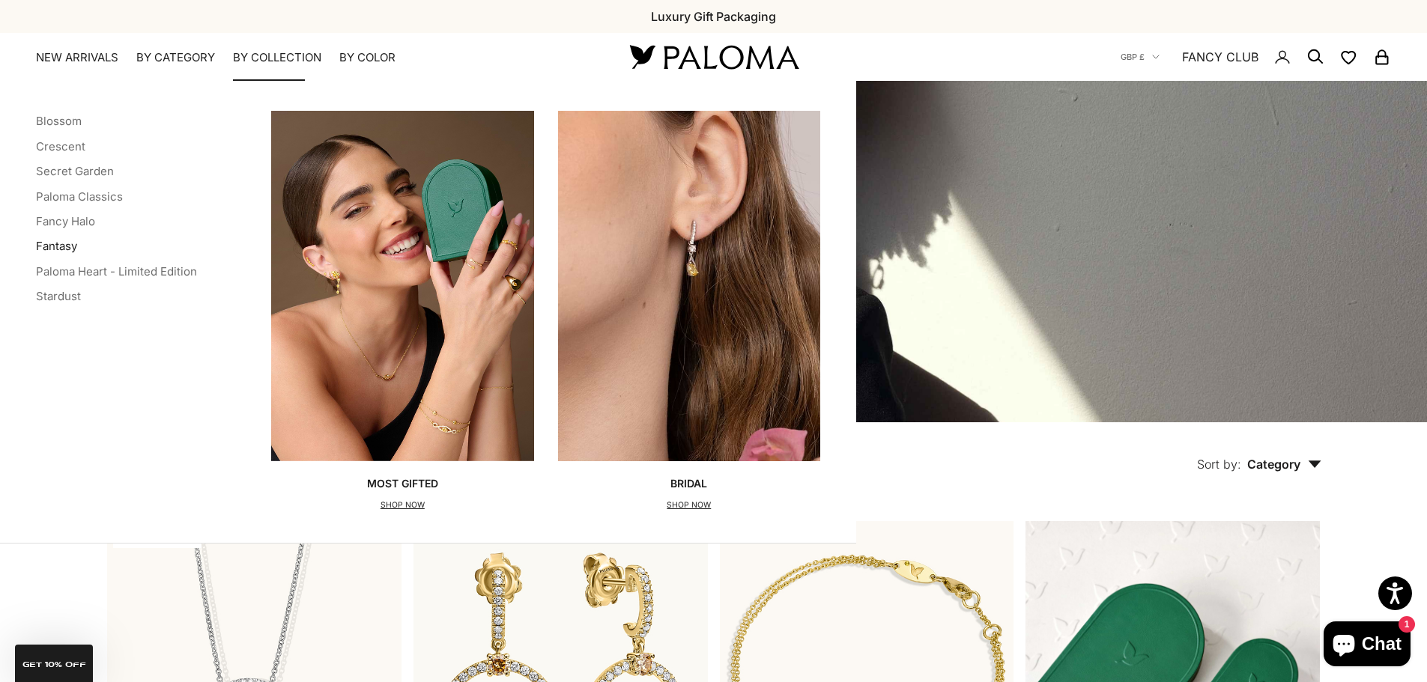
click at [58, 244] on link "Fantasy" at bounding box center [56, 246] width 41 height 14
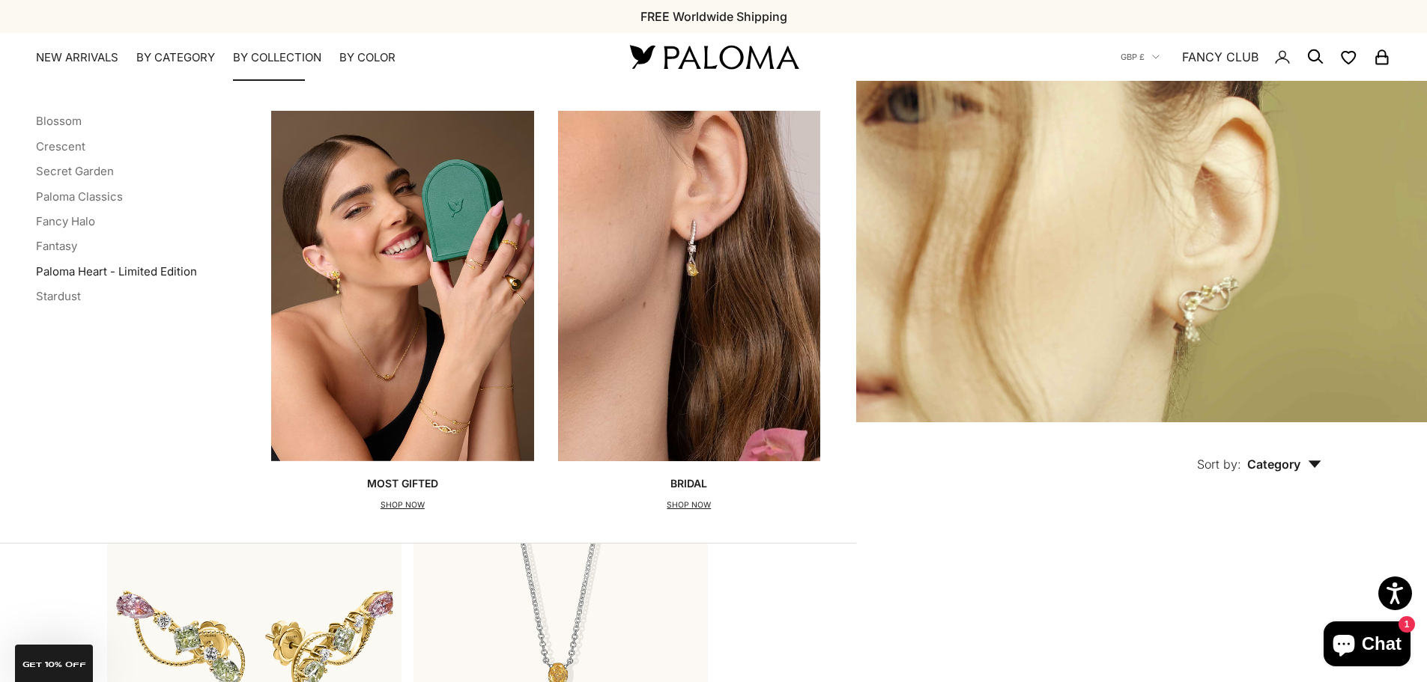
click at [135, 273] on link "Paloma Heart - Limited Edition" at bounding box center [116, 271] width 161 height 14
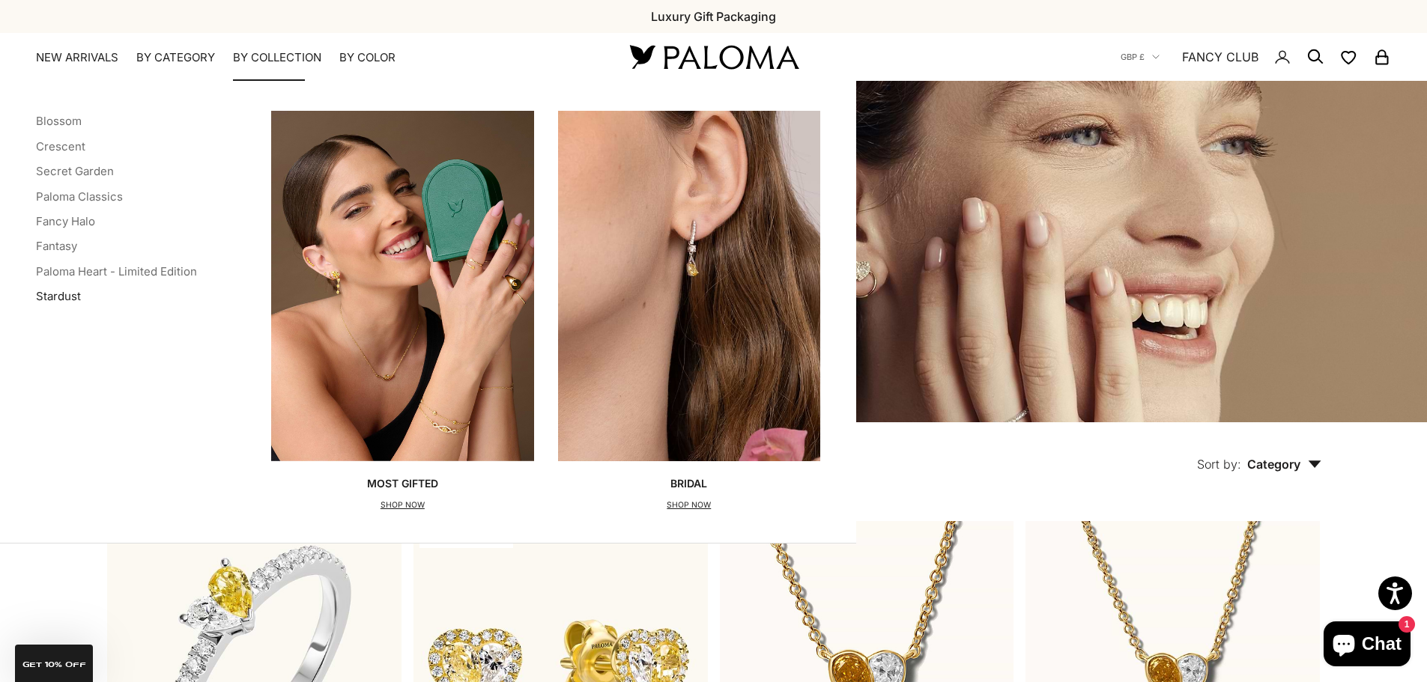
click at [64, 298] on link "Stardust" at bounding box center [58, 296] width 45 height 14
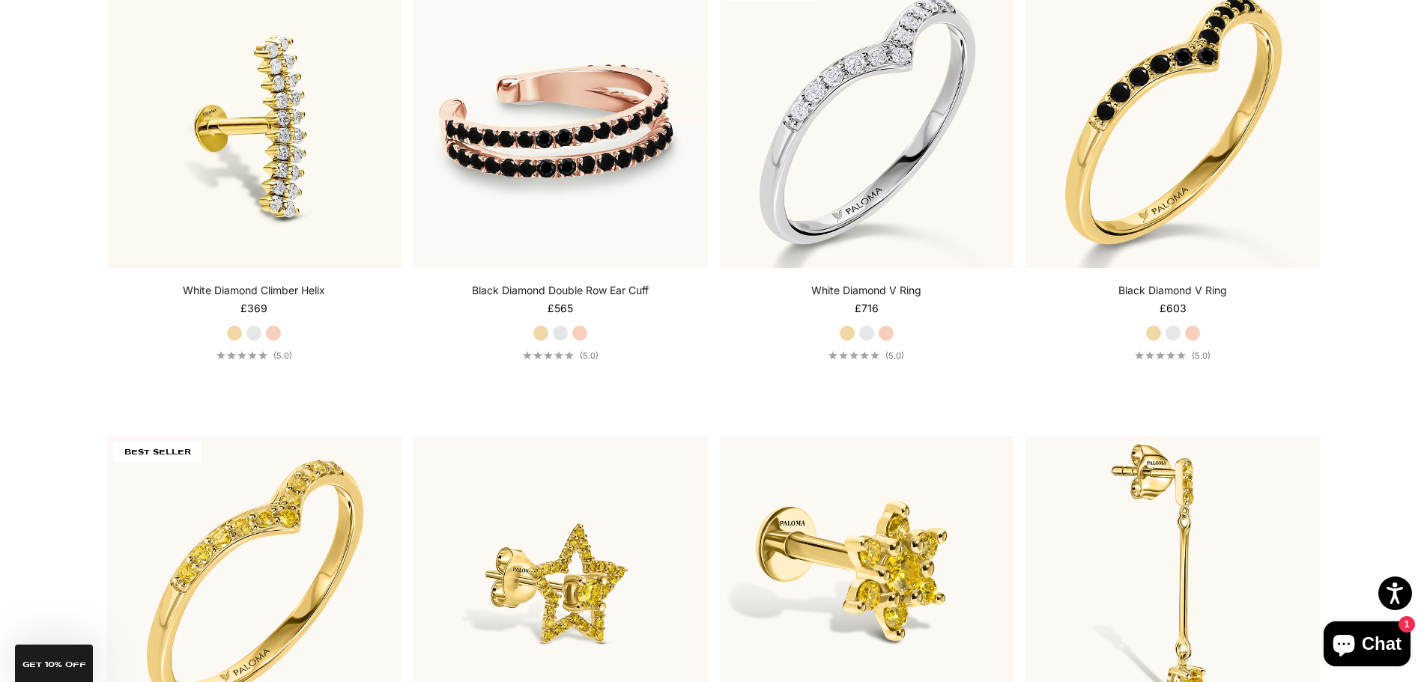
scroll to position [3744, 0]
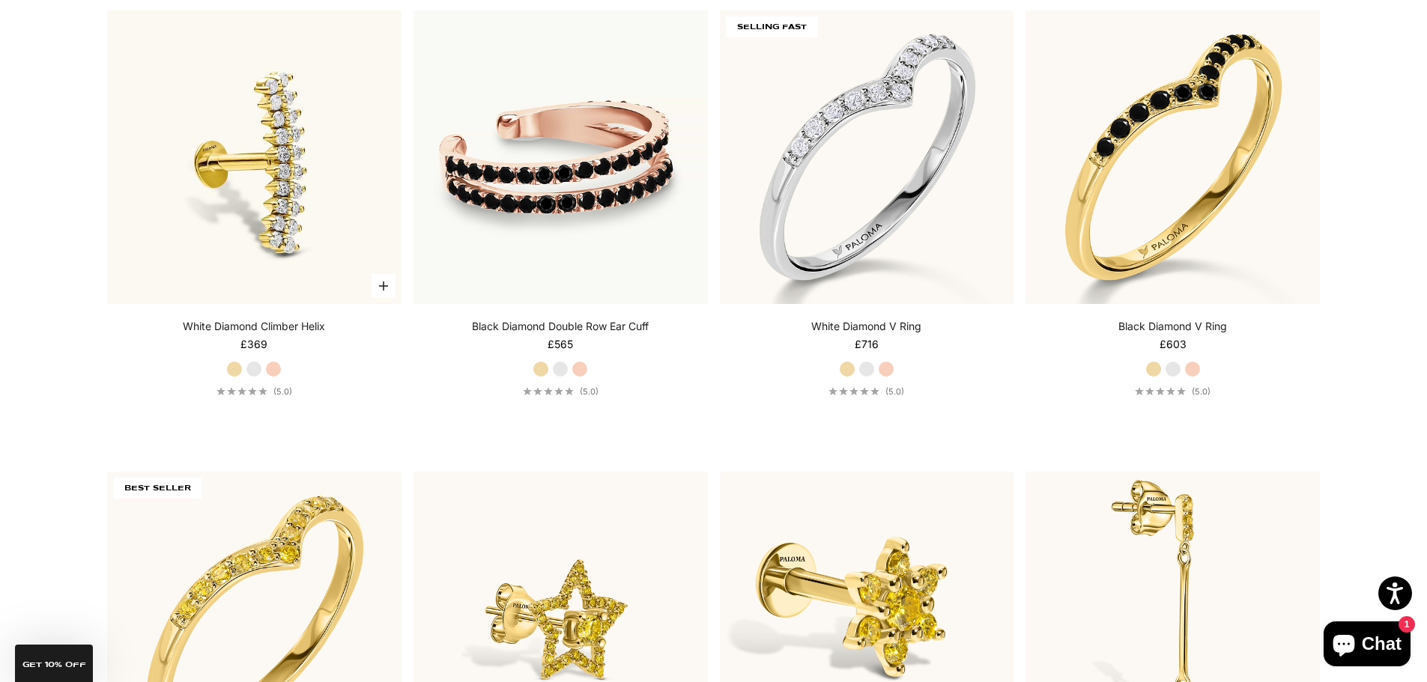
click at [281, 328] on link "White Diamond Climber Helix" at bounding box center [254, 326] width 142 height 15
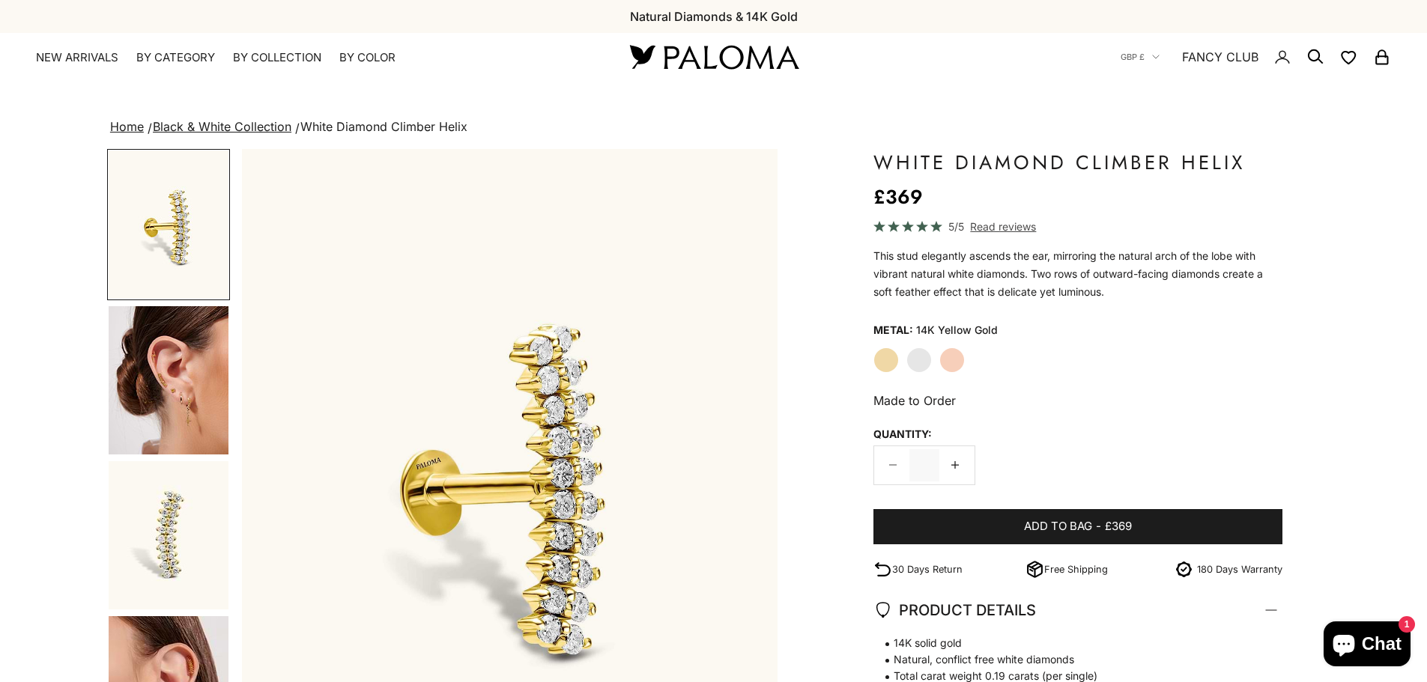
click at [180, 395] on img "Go to item 4" at bounding box center [169, 380] width 120 height 148
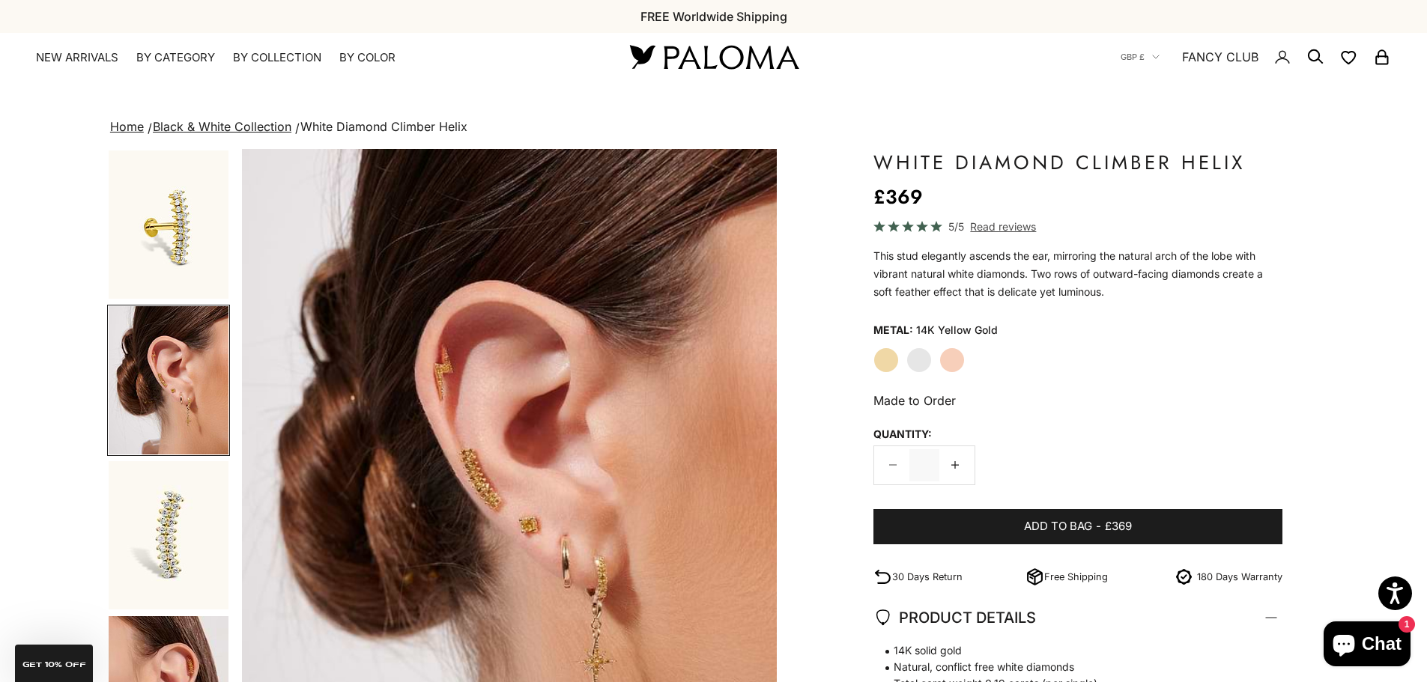
scroll to position [0, 553]
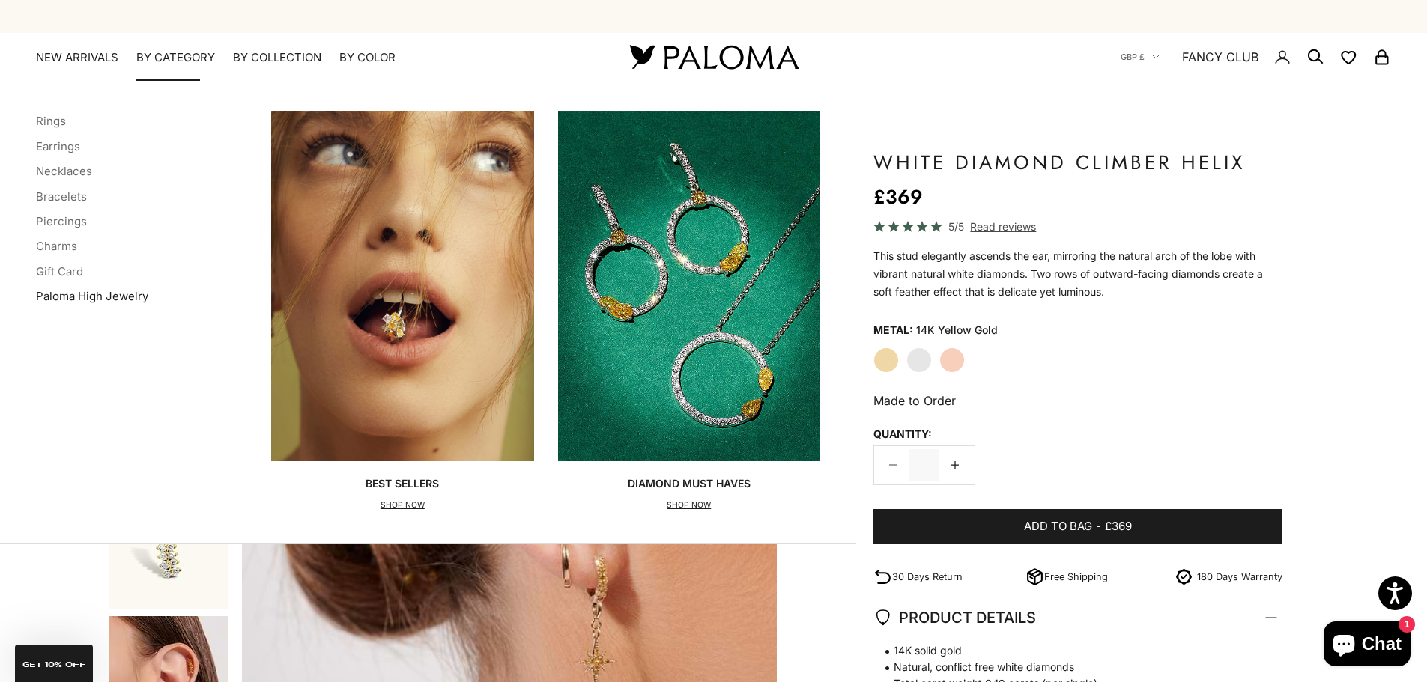
click at [52, 294] on link "Paloma High Jewelry" at bounding box center [92, 296] width 112 height 14
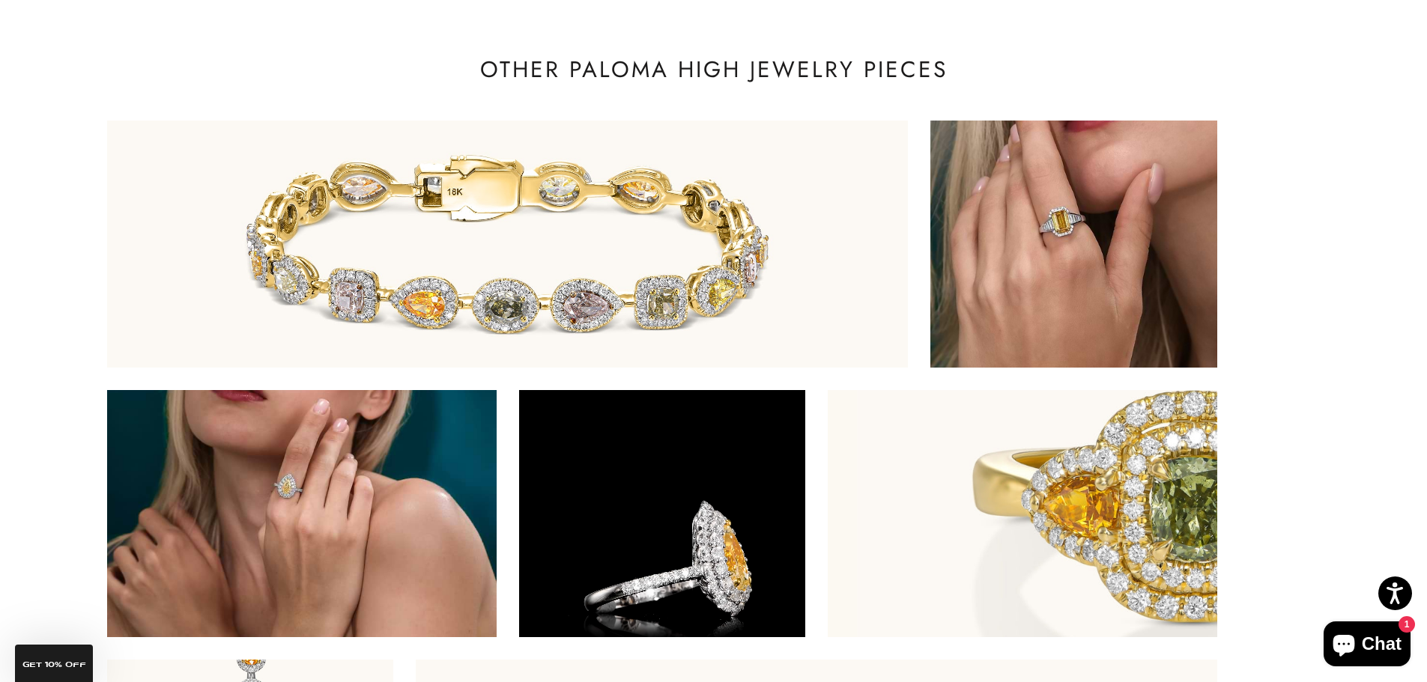
scroll to position [5542, 0]
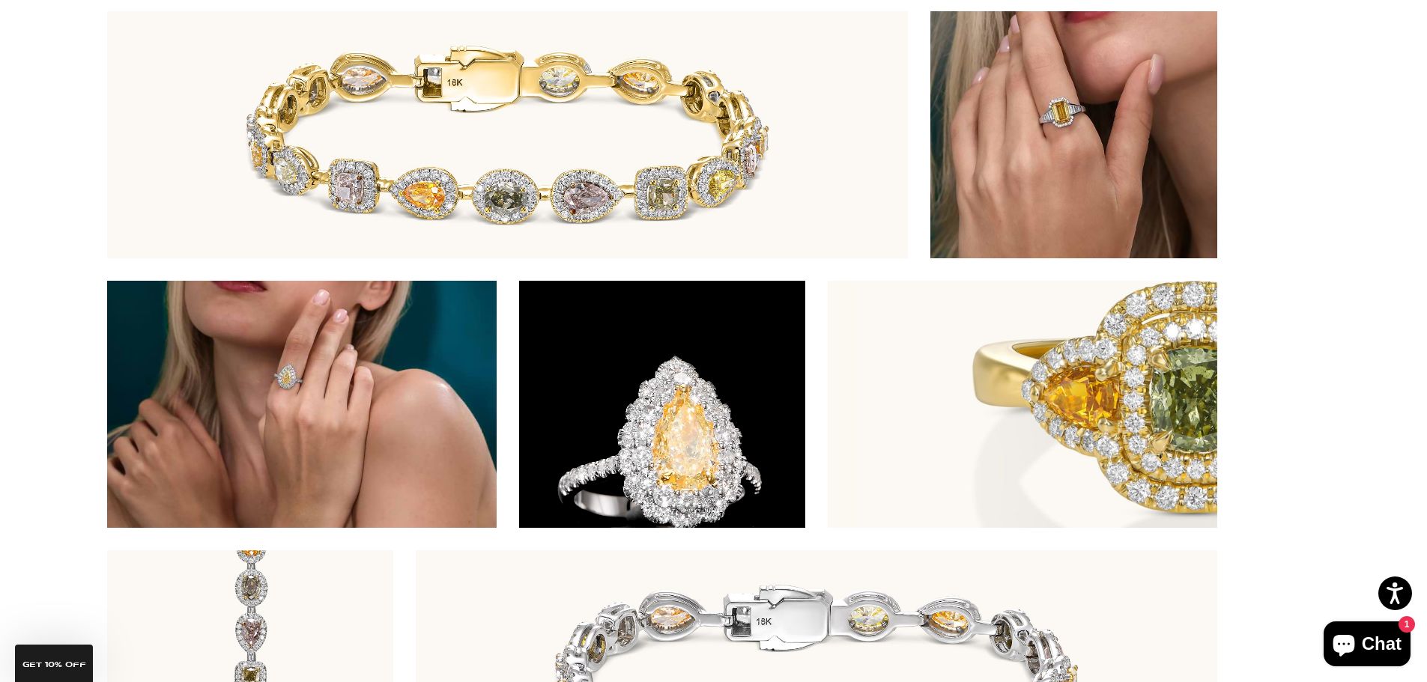
click at [512, 193] on img at bounding box center [507, 134] width 801 height 247
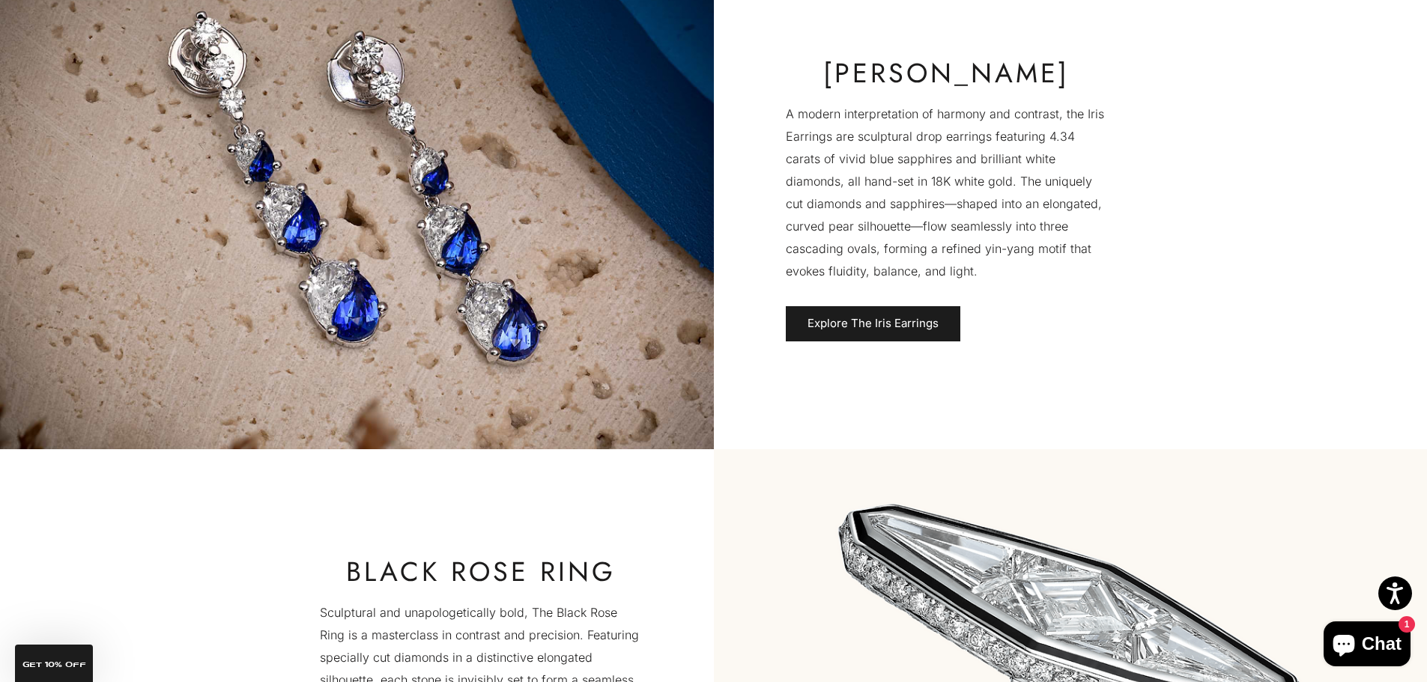
scroll to position [1872, 0]
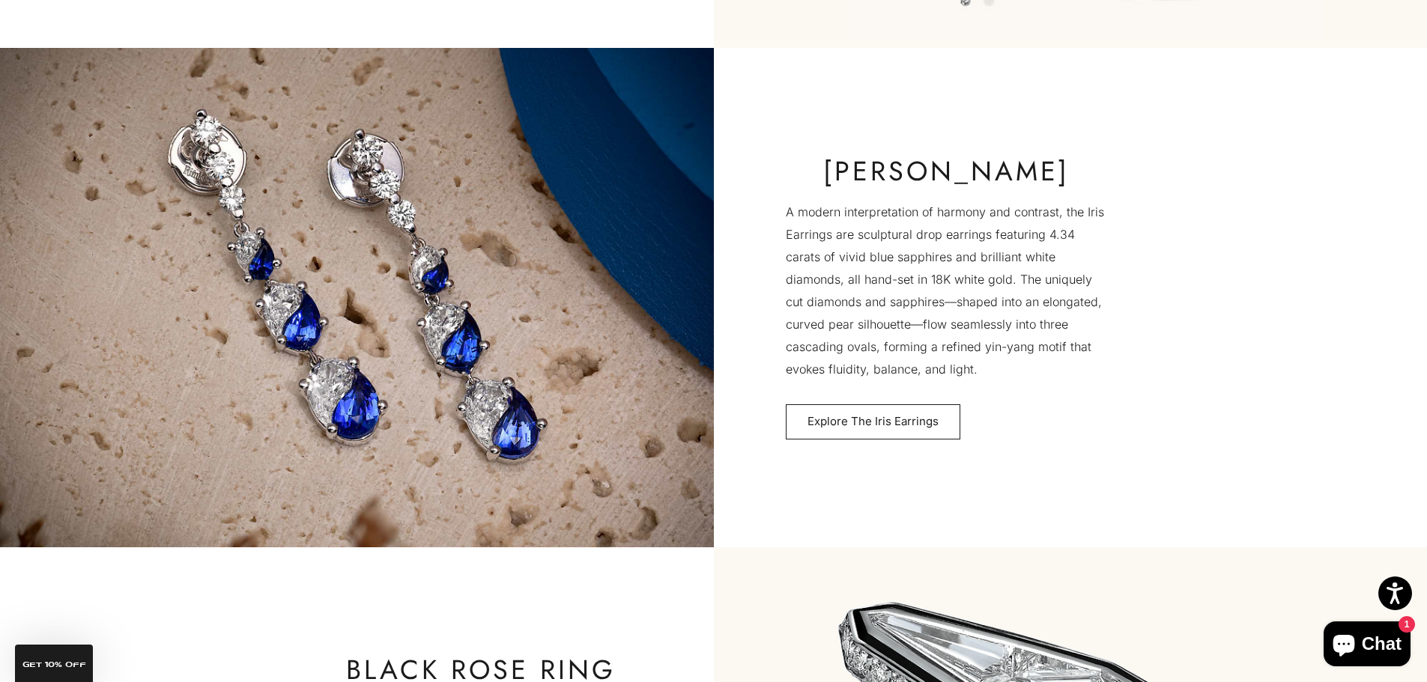
click at [886, 424] on link "Explore The Iris Earrings" at bounding box center [873, 422] width 174 height 36
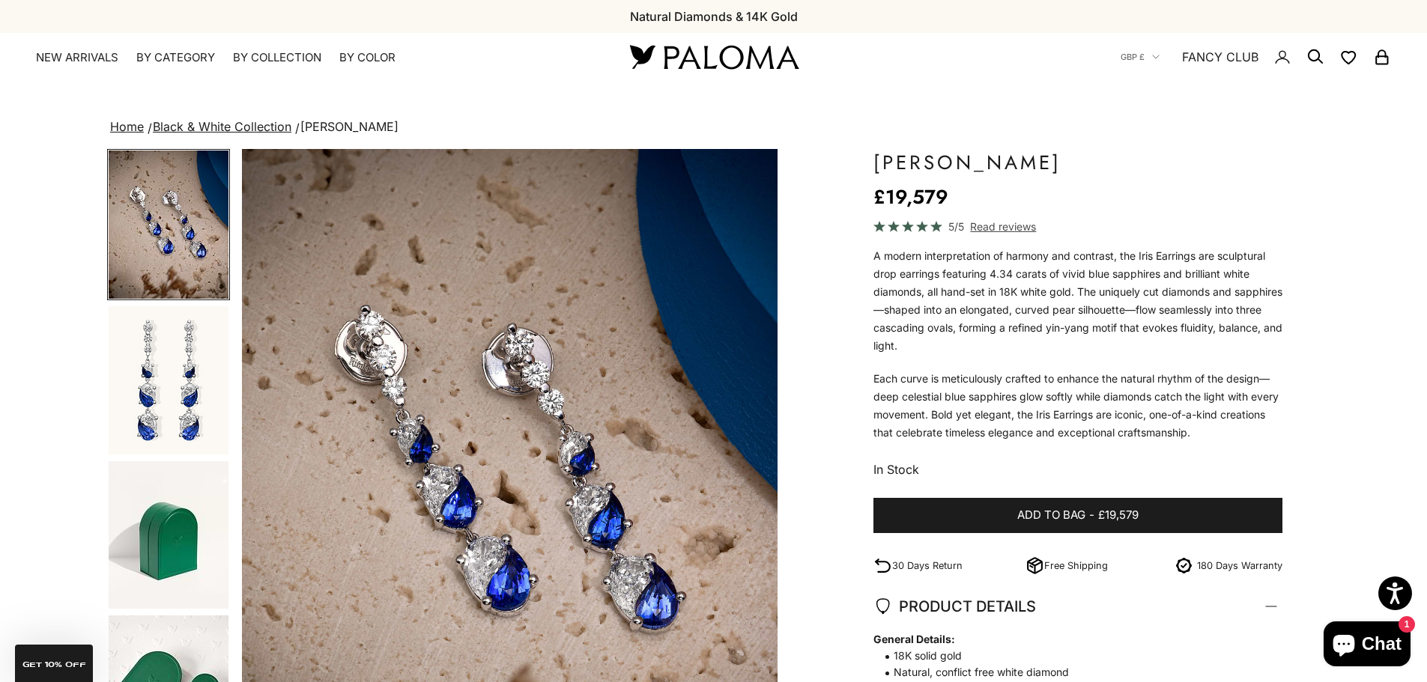
click at [174, 387] on img "Go to item 2" at bounding box center [169, 380] width 120 height 148
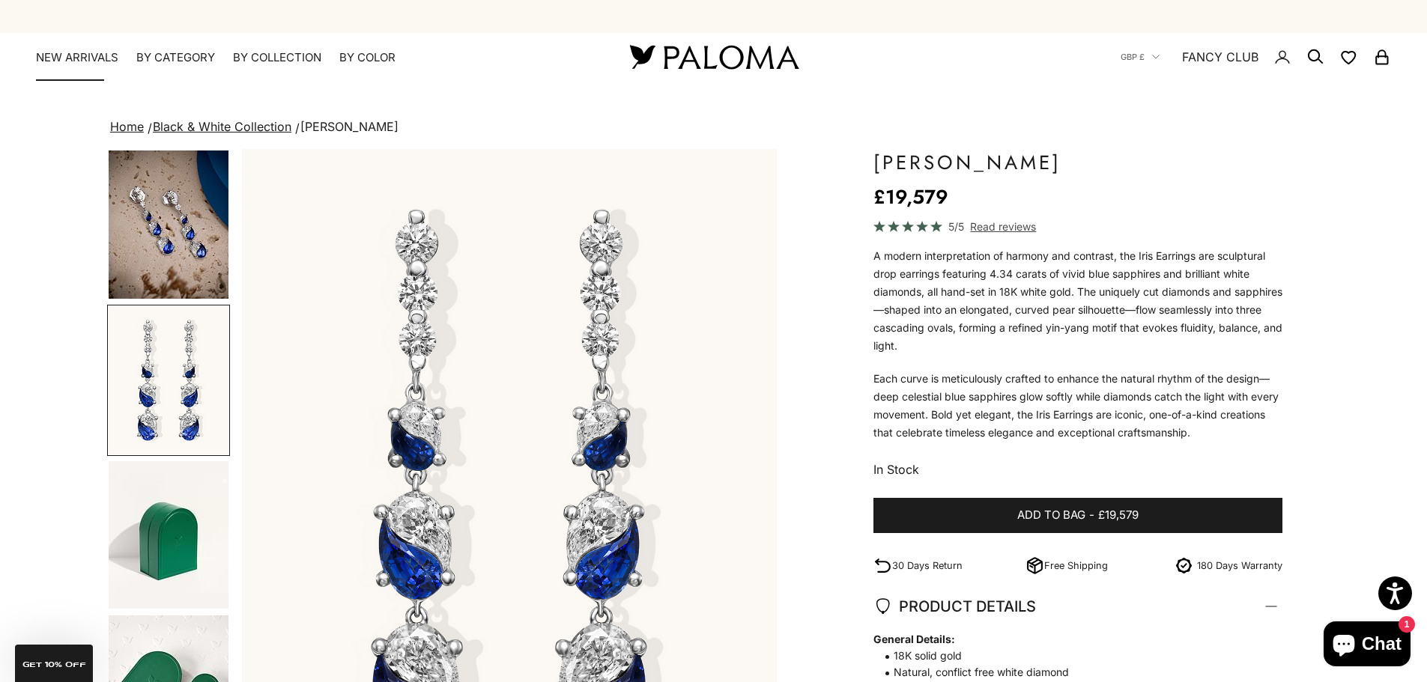
click at [84, 52] on link "NEW ARRIVALS" at bounding box center [77, 57] width 82 height 15
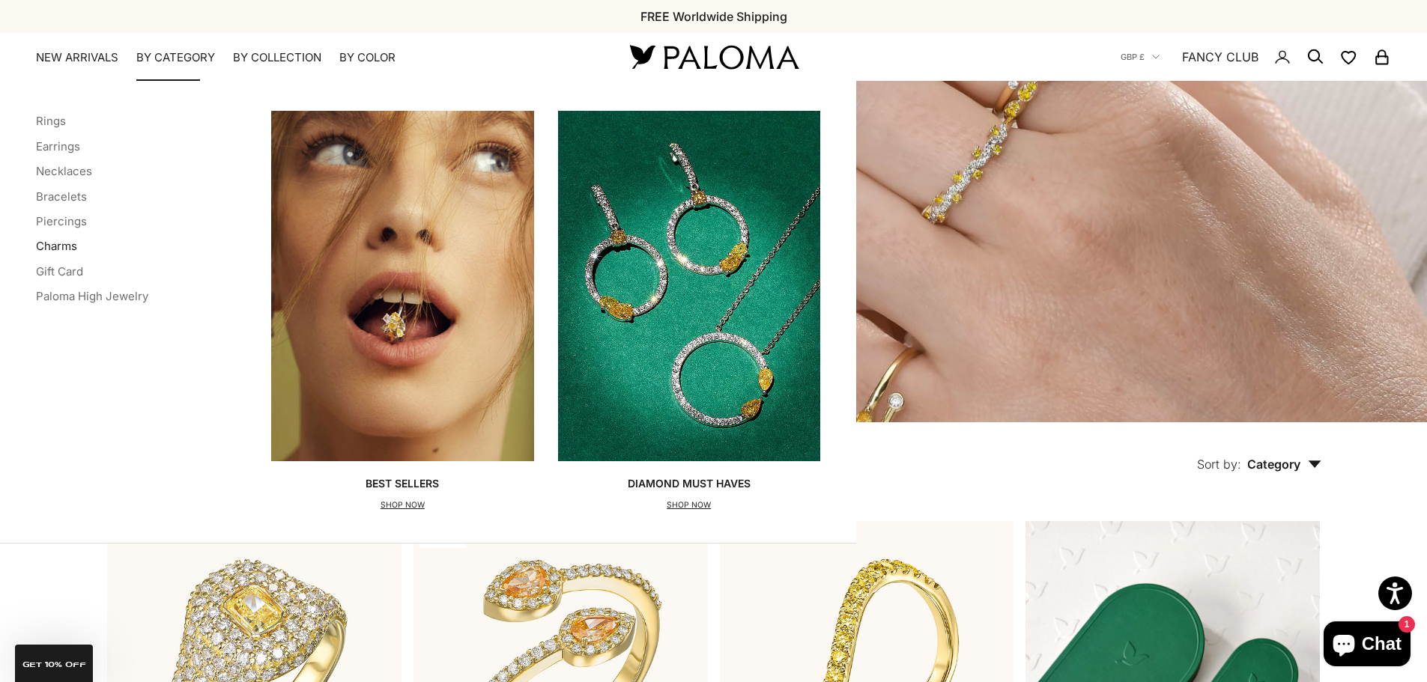
click at [61, 247] on link "Charms" at bounding box center [56, 246] width 41 height 14
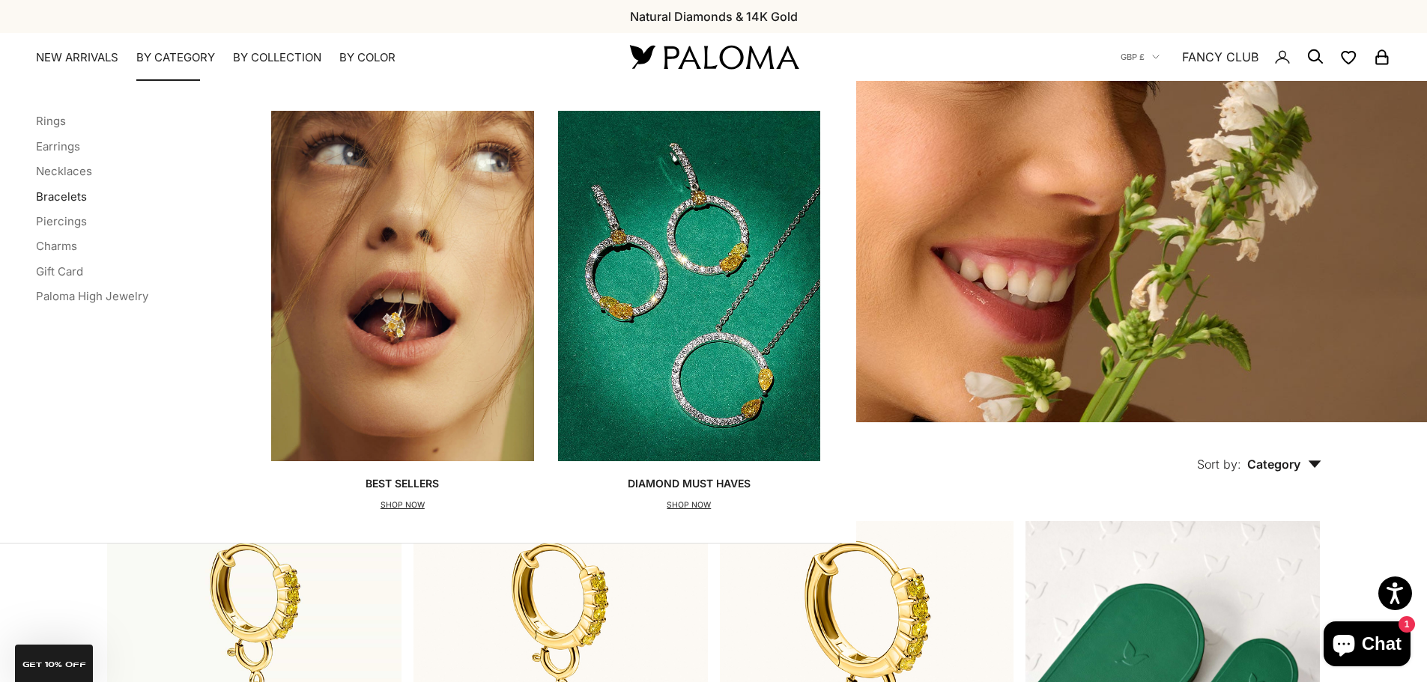
click at [57, 198] on link "Bracelets" at bounding box center [61, 196] width 51 height 14
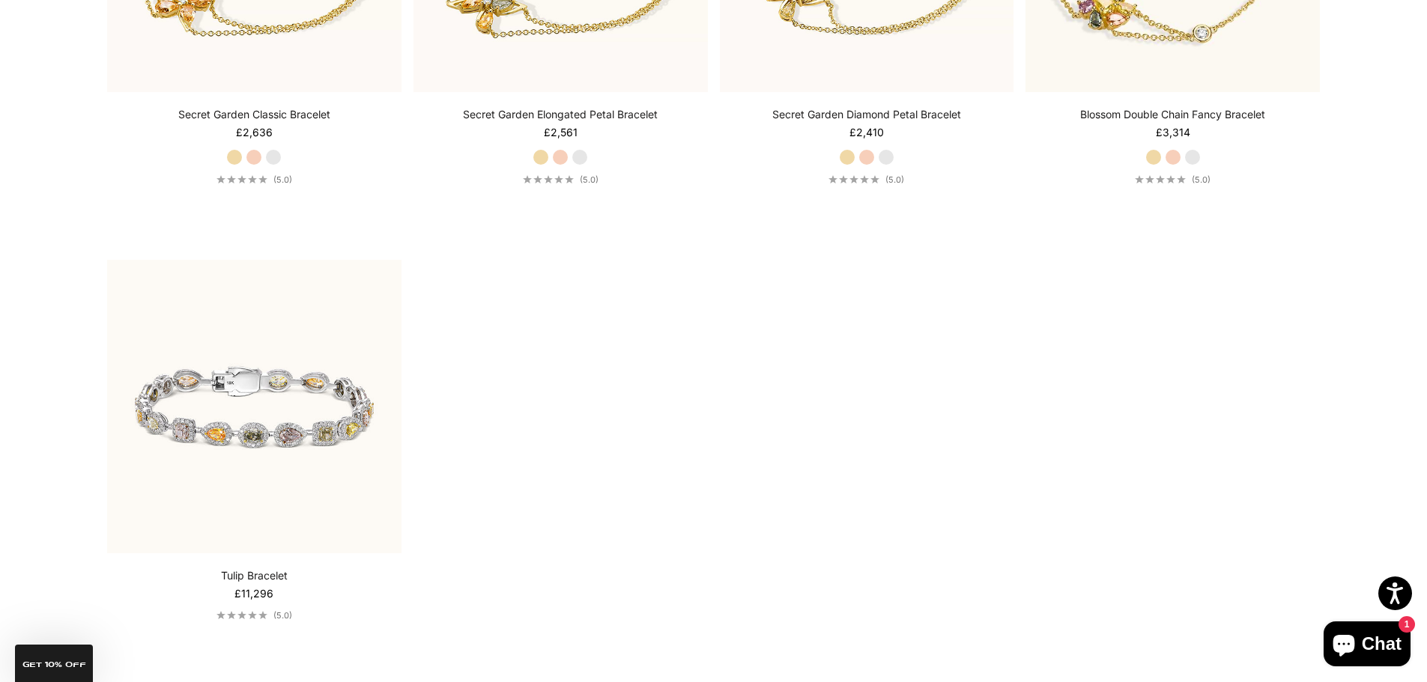
scroll to position [1198, 0]
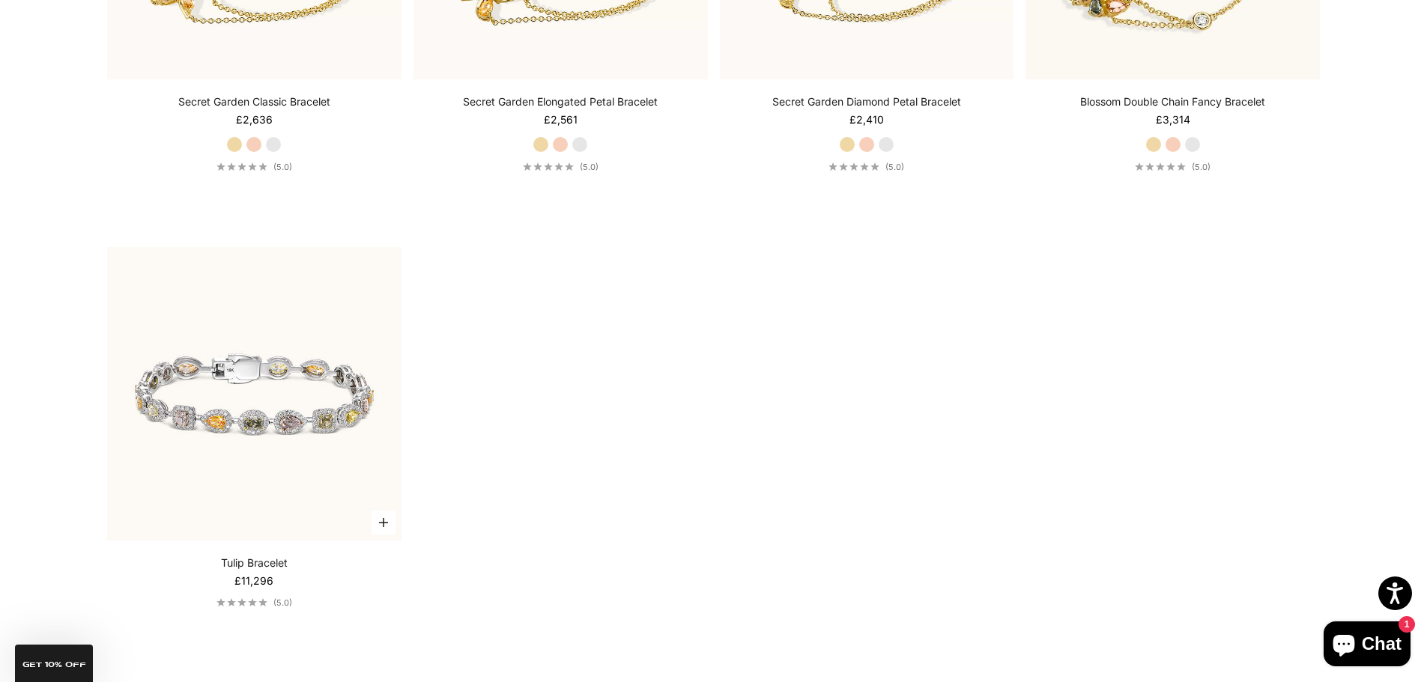
click at [246, 559] on link "Tulip Bracelet" at bounding box center [254, 563] width 67 height 15
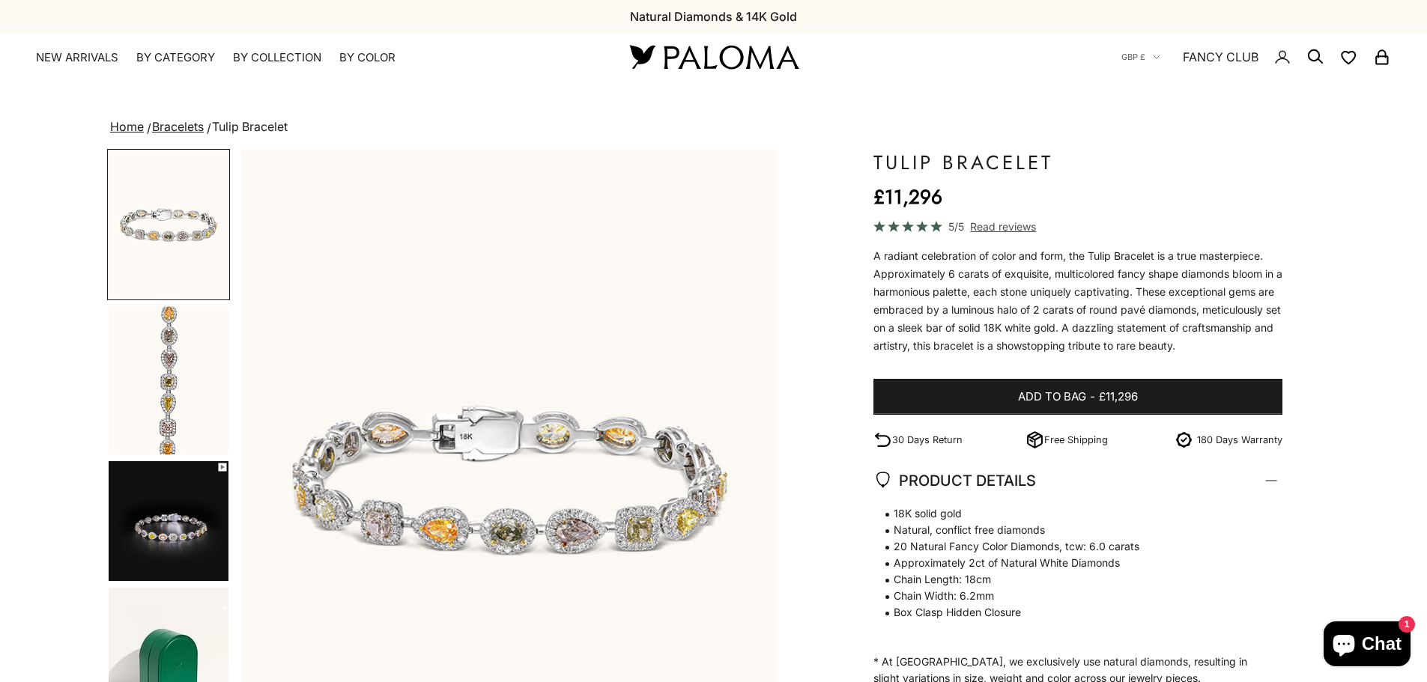
click at [166, 413] on img "Go to item 2" at bounding box center [169, 380] width 120 height 148
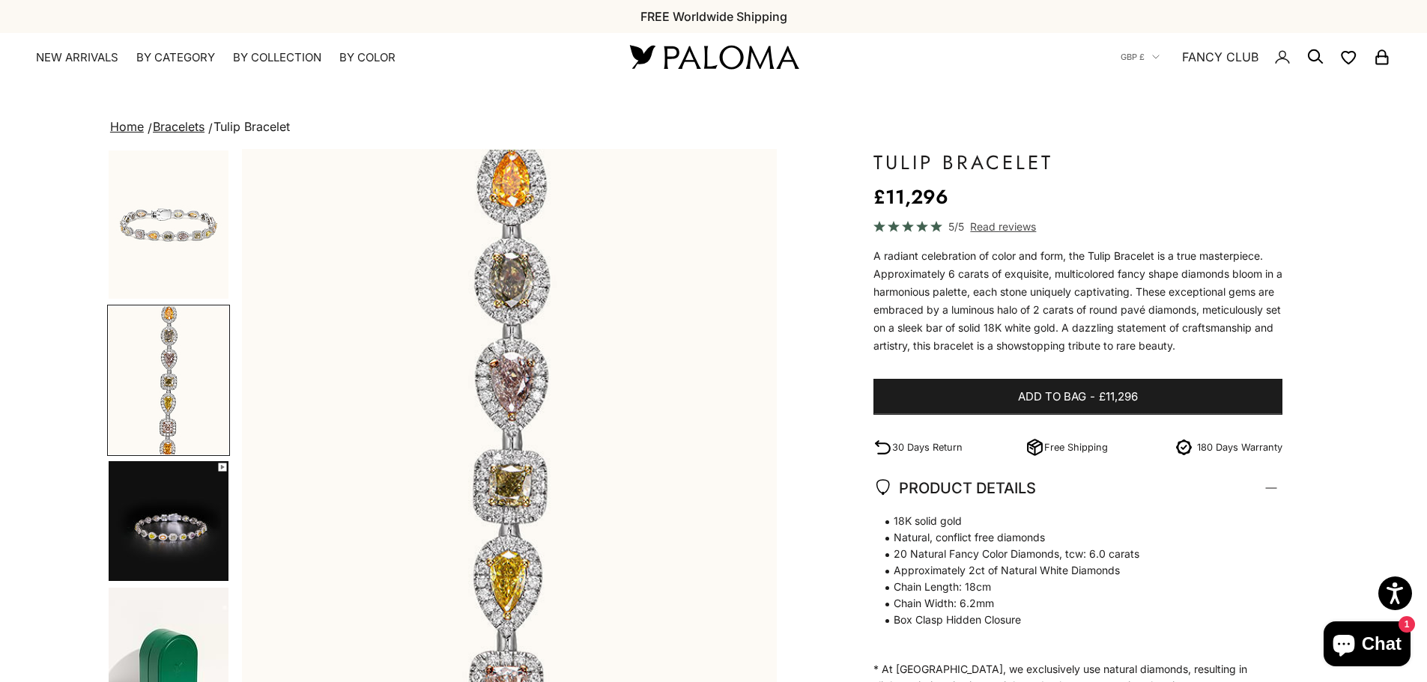
click at [173, 526] on img "Go to item 3" at bounding box center [169, 521] width 120 height 120
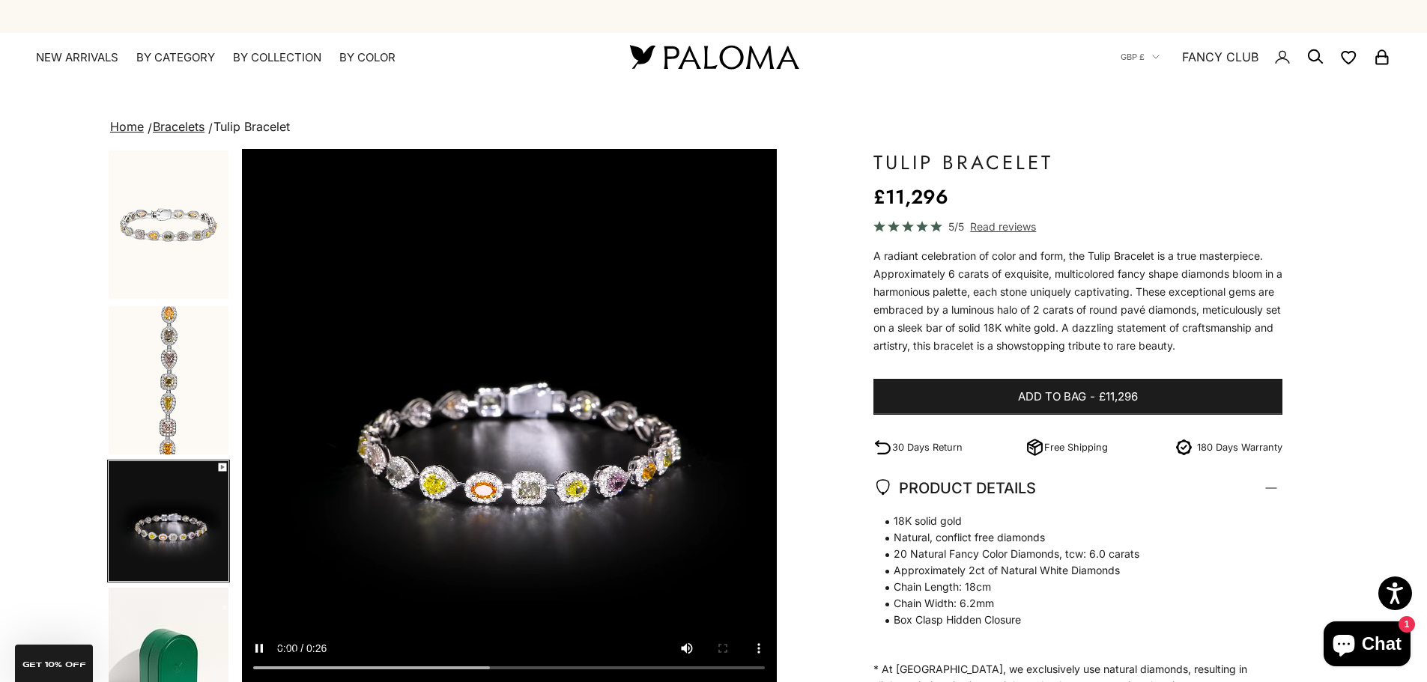
scroll to position [0, 1107]
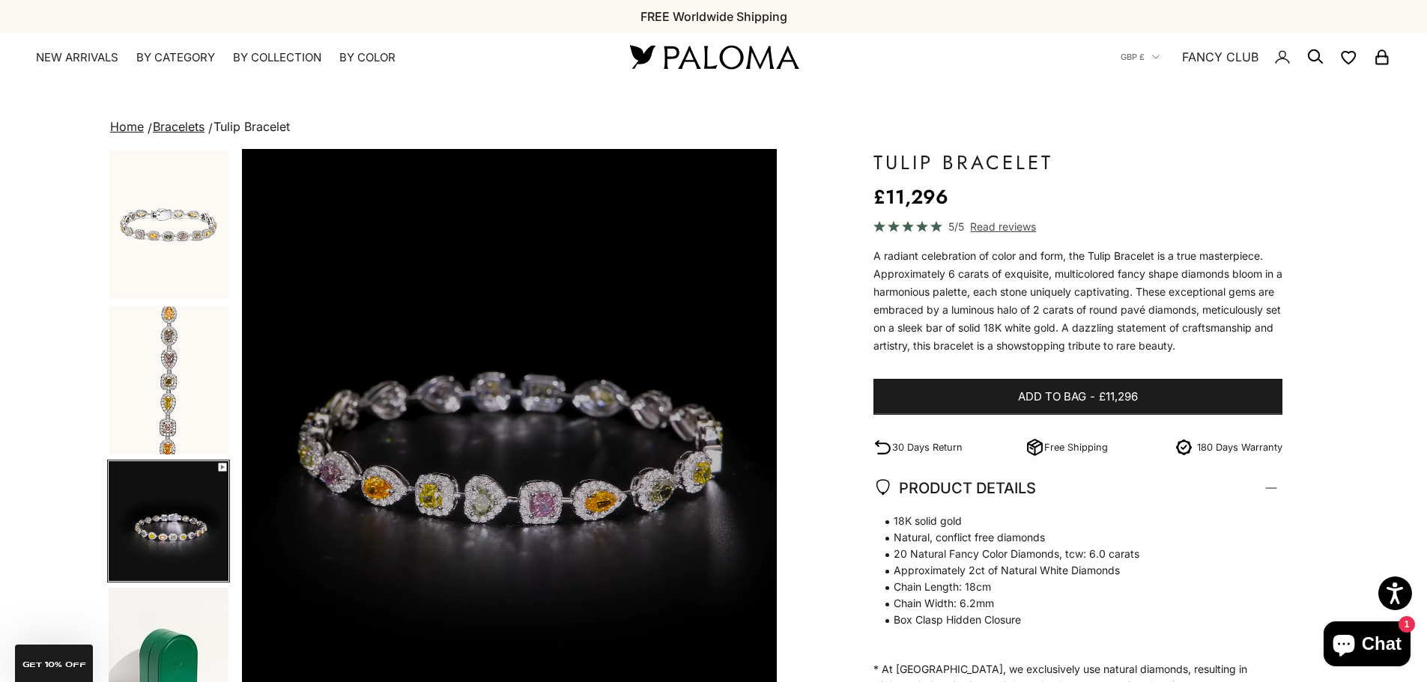
click at [176, 128] on link "Bracelets" at bounding box center [179, 126] width 52 height 15
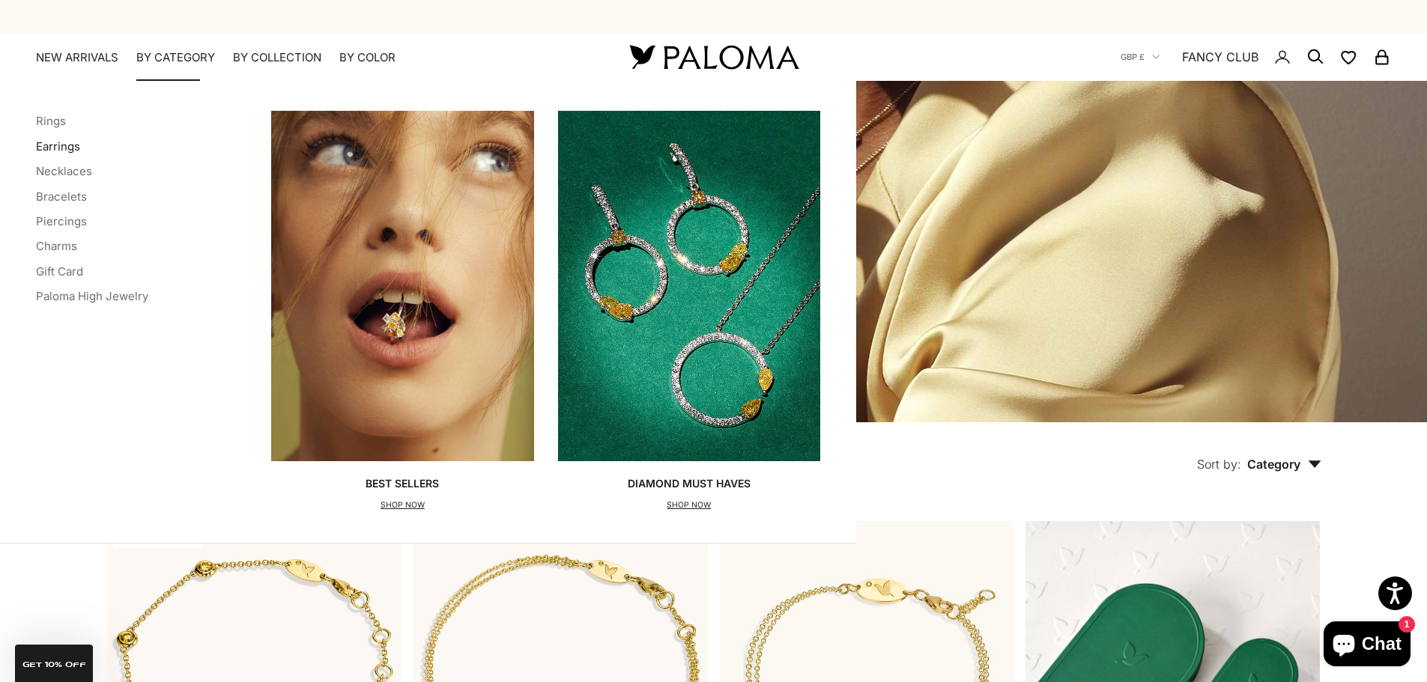
click at [70, 147] on link "Earrings" at bounding box center [58, 146] width 44 height 14
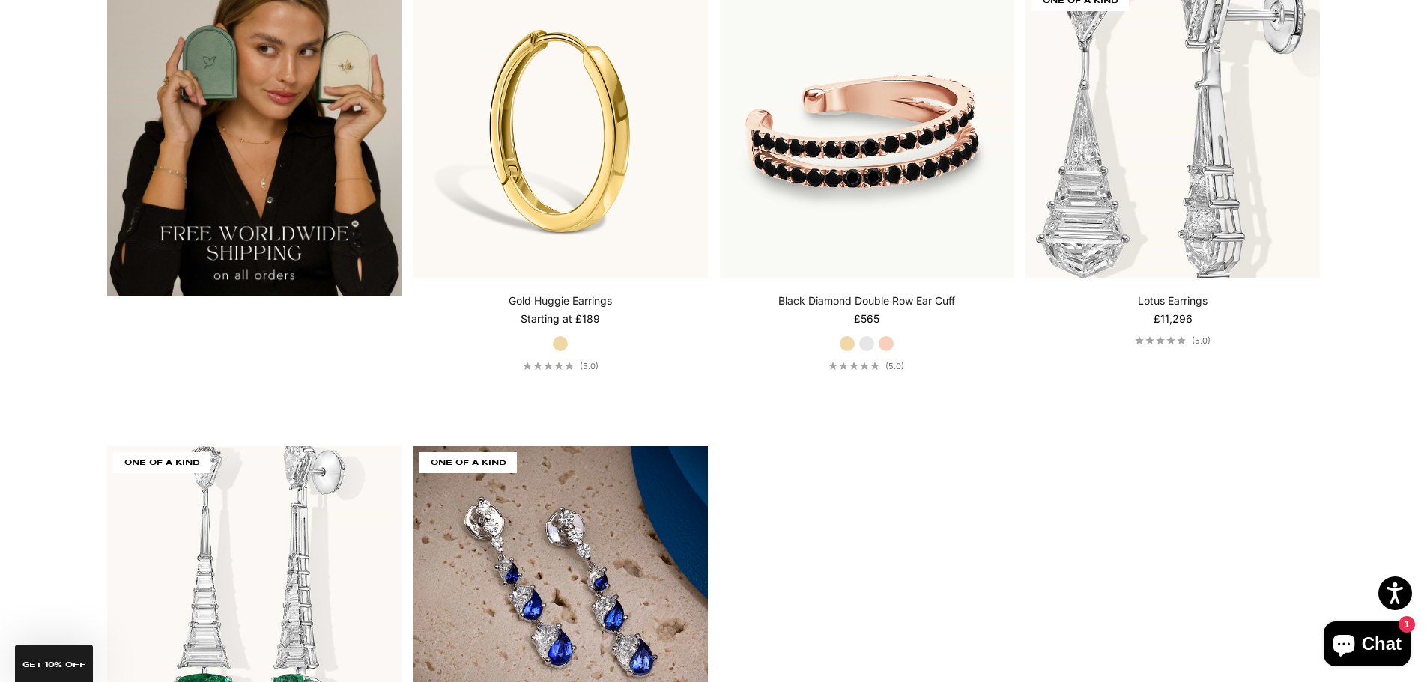
scroll to position [2996, 0]
